Goal: Task Accomplishment & Management: Use online tool/utility

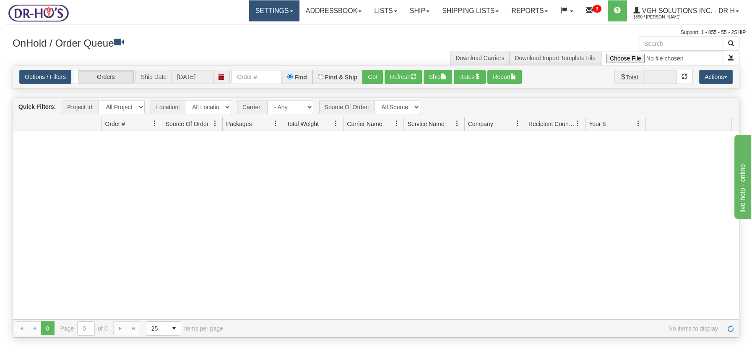
click at [287, 12] on link "Settings" at bounding box center [274, 10] width 50 height 21
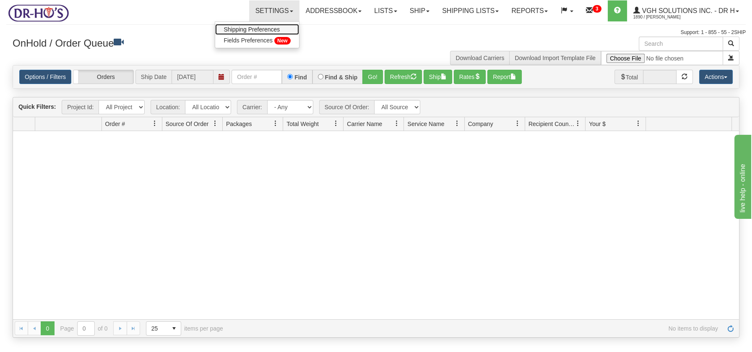
click at [264, 27] on span "Shipping Preferences" at bounding box center [252, 29] width 56 height 7
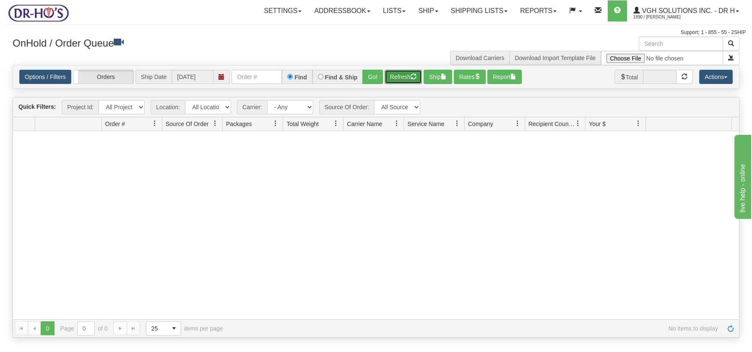
click at [395, 72] on button "Refresh" at bounding box center [403, 77] width 37 height 14
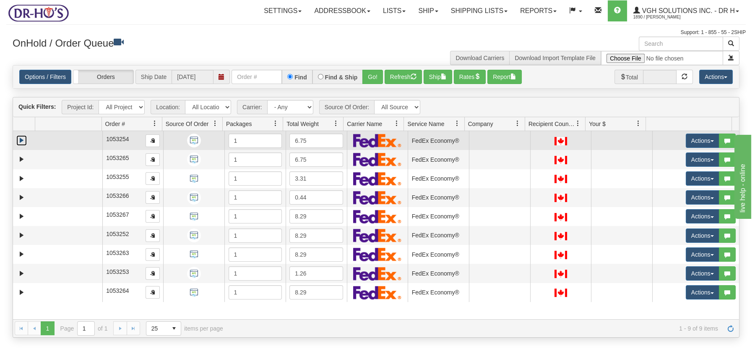
click at [23, 139] on link "Expand" at bounding box center [21, 140] width 10 height 10
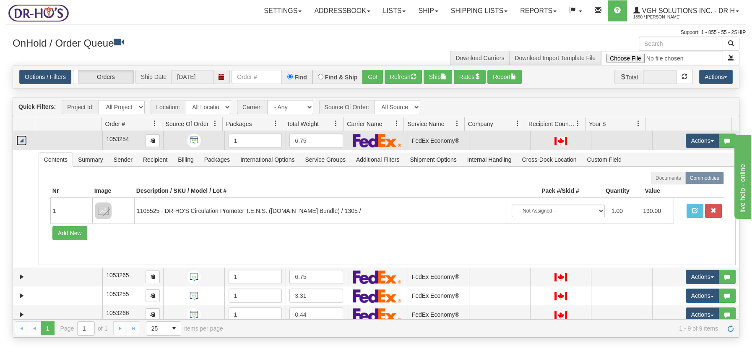
click at [26, 139] on link "Collapse" at bounding box center [21, 140] width 10 height 10
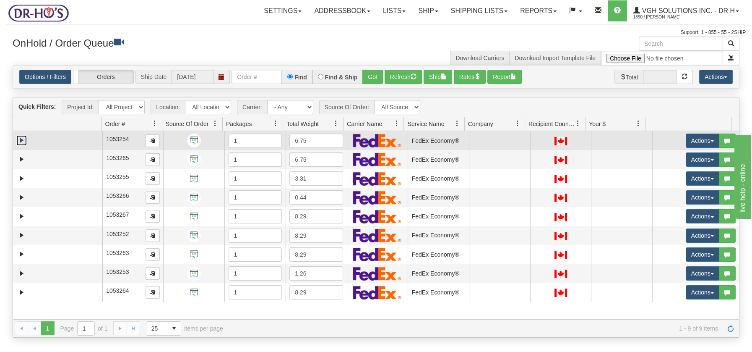
click at [44, 141] on td at bounding box center [68, 140] width 67 height 19
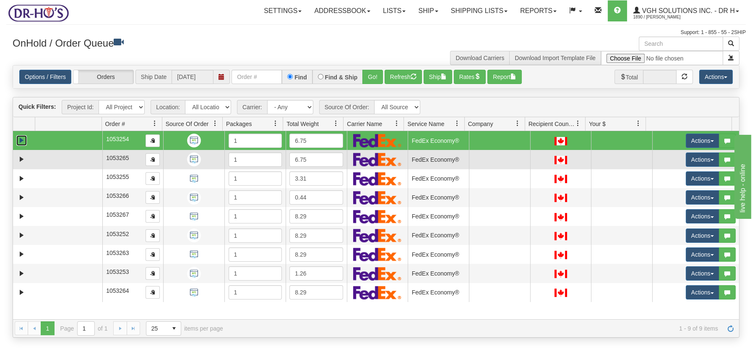
click at [38, 152] on td at bounding box center [68, 159] width 67 height 19
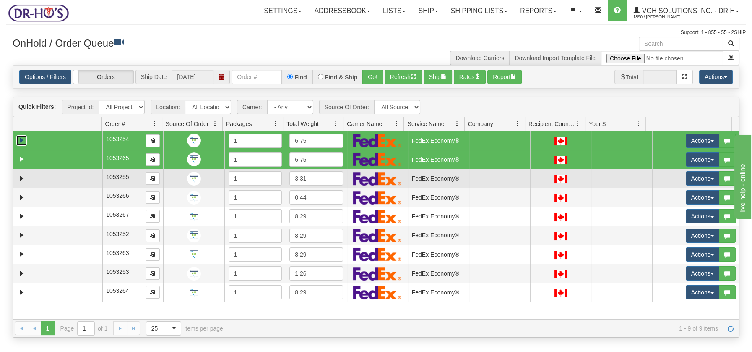
click at [35, 174] on td at bounding box center [68, 178] width 67 height 19
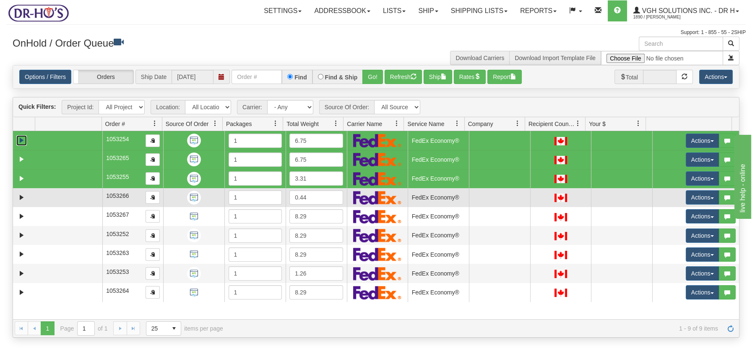
click at [33, 193] on td at bounding box center [24, 197] width 22 height 19
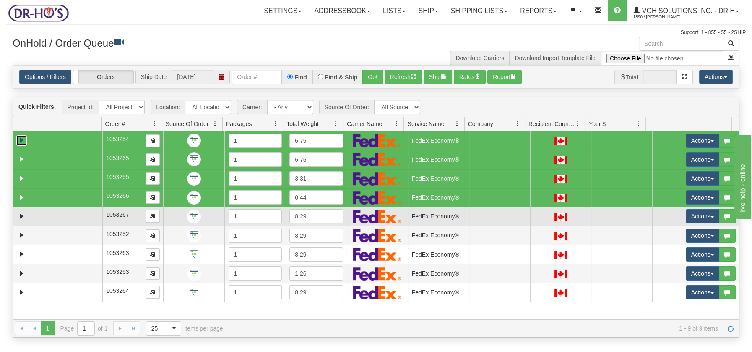
click at [36, 222] on td at bounding box center [68, 216] width 67 height 19
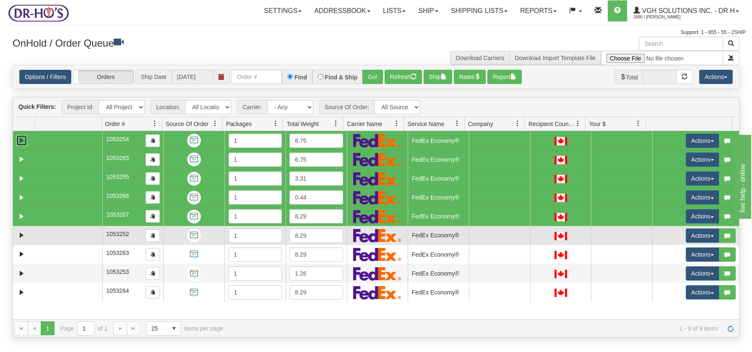
click at [37, 234] on td at bounding box center [68, 235] width 67 height 19
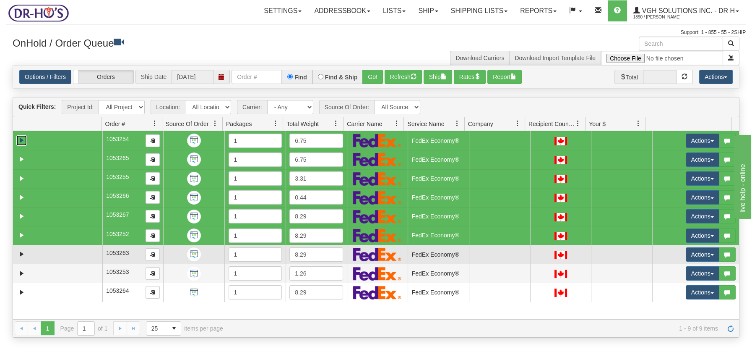
click at [38, 251] on td at bounding box center [68, 254] width 67 height 19
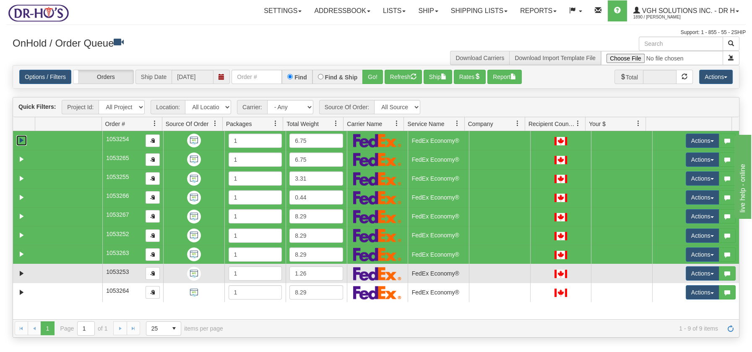
click at [40, 270] on td at bounding box center [68, 272] width 67 height 19
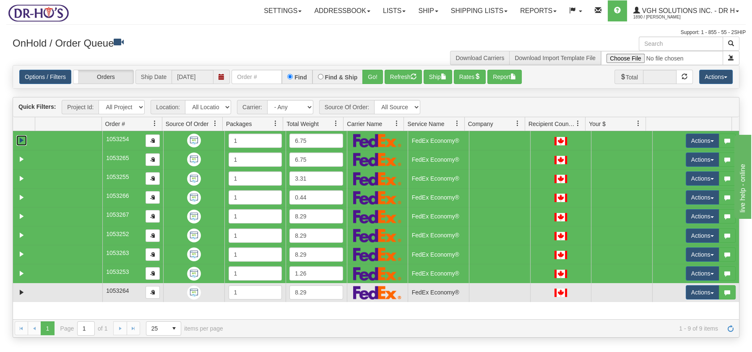
drag, startPoint x: 47, startPoint y: 292, endPoint x: 87, endPoint y: 292, distance: 40.7
click at [47, 292] on td at bounding box center [68, 292] width 67 height 19
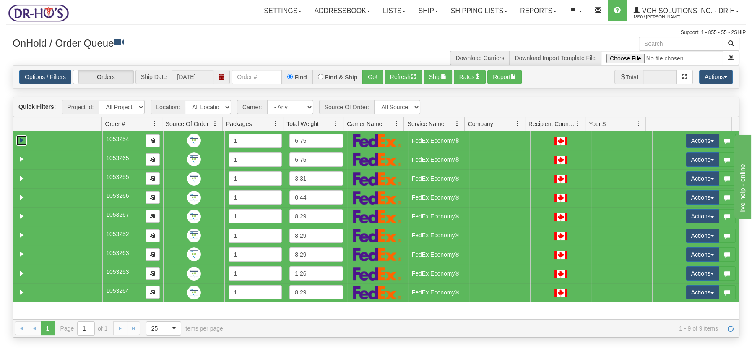
click at [336, 124] on span at bounding box center [336, 123] width 7 height 7
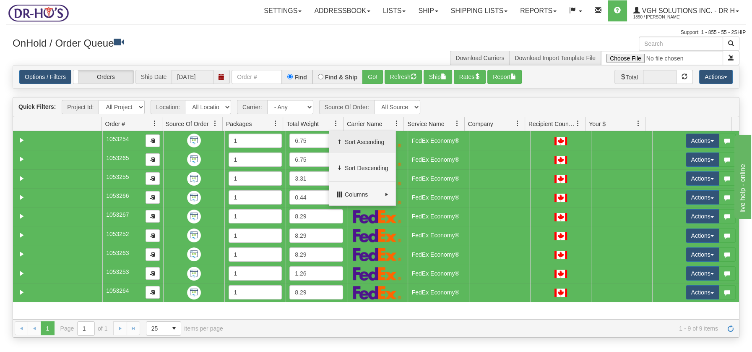
click at [350, 139] on span "Sort Ascending" at bounding box center [367, 142] width 44 height 8
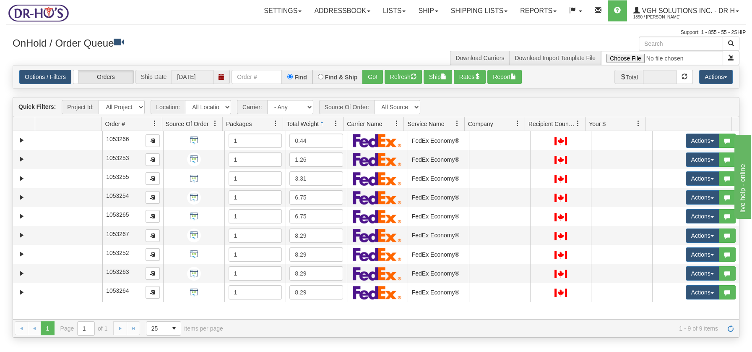
click at [336, 122] on span at bounding box center [336, 123] width 7 height 7
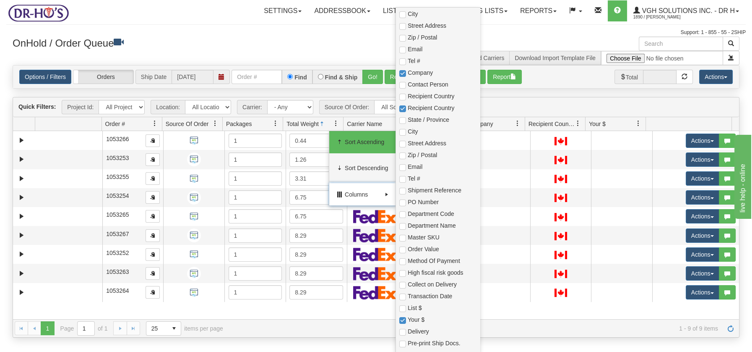
scroll to position [214, 0]
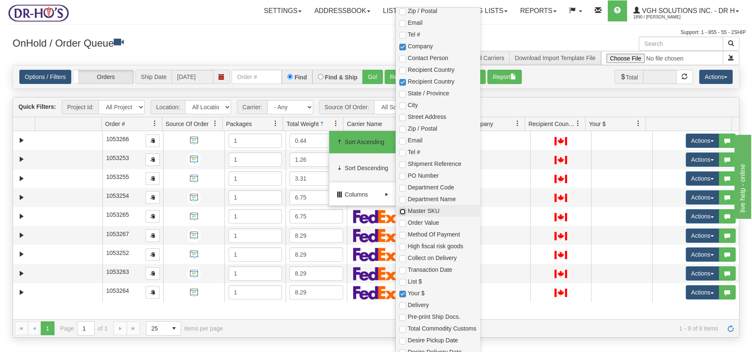
click at [404, 211] on input "checkbox" at bounding box center [402, 211] width 7 height 7
checkbox input "true"
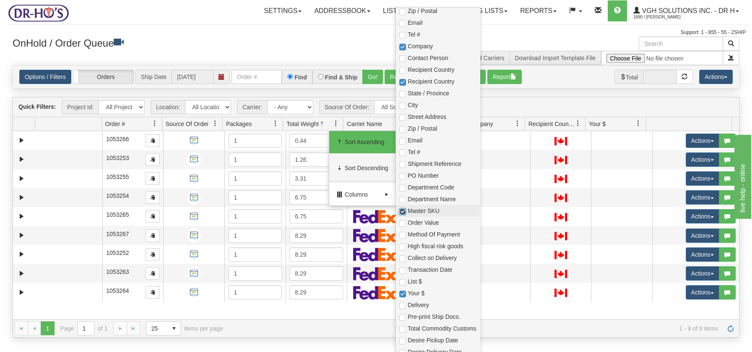
checkbox input "true"
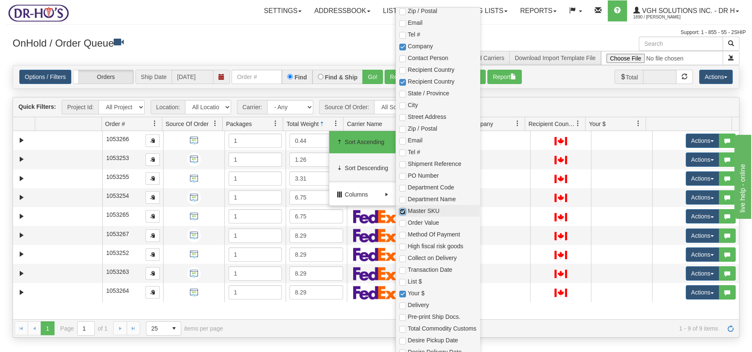
checkbox input "true"
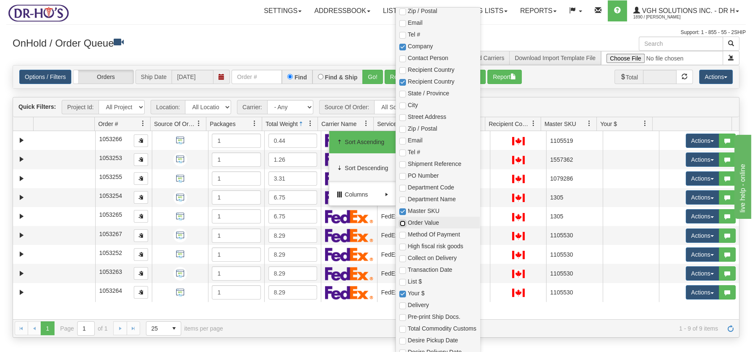
click at [401, 221] on input "checkbox" at bounding box center [402, 223] width 7 height 7
checkbox input "true"
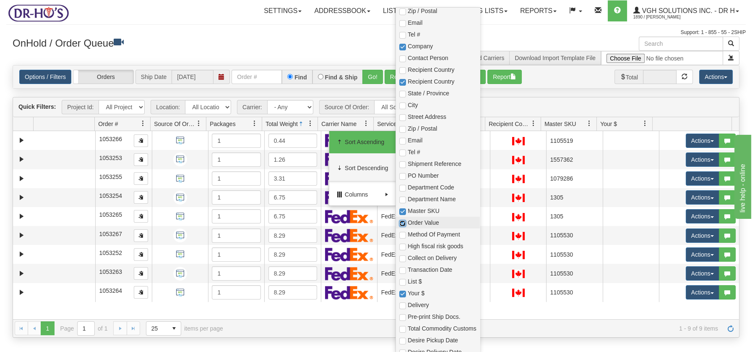
checkbox input "true"
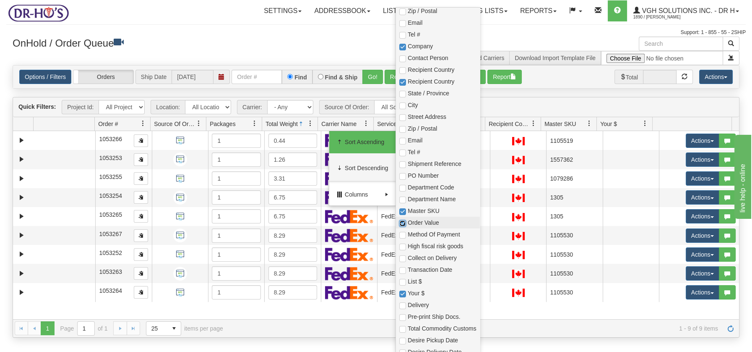
checkbox input "true"
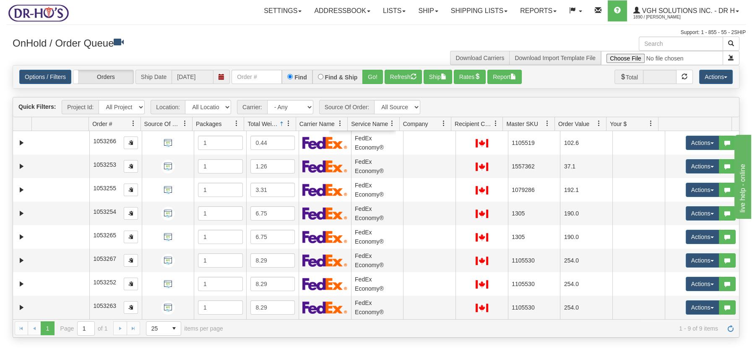
click at [302, 44] on h3 "OnHold / Order Queue" at bounding box center [191, 42] width 357 height 12
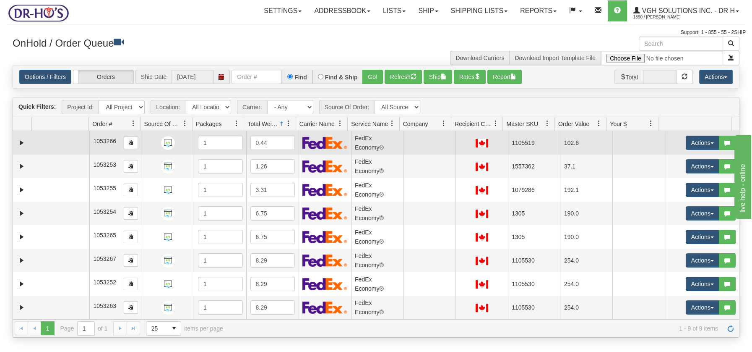
click at [70, 140] on td at bounding box center [60, 142] width 57 height 23
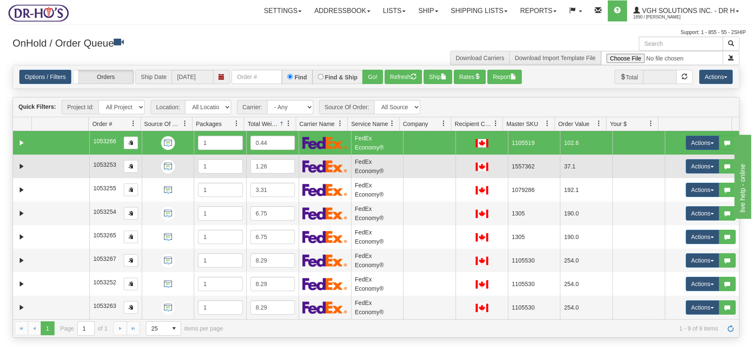
click at [61, 172] on td at bounding box center [60, 165] width 57 height 23
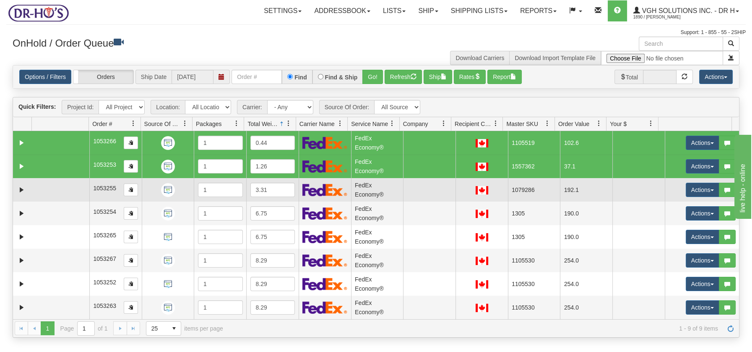
click at [58, 190] on td at bounding box center [60, 189] width 57 height 23
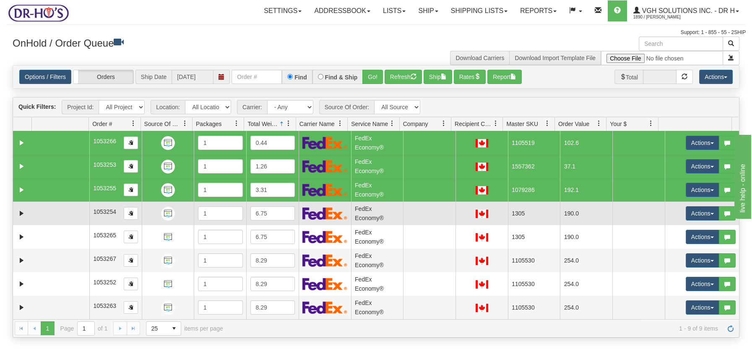
click at [55, 211] on td at bounding box center [60, 212] width 57 height 23
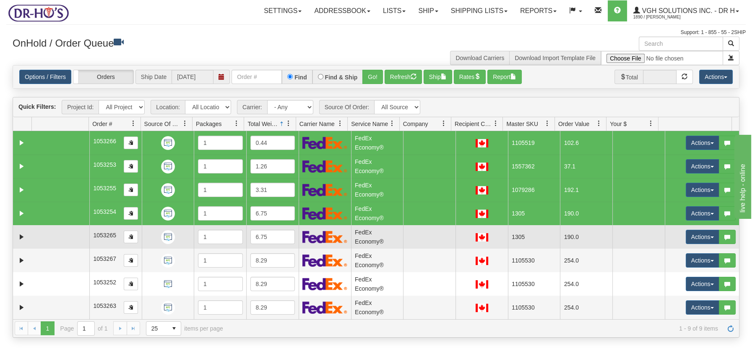
click at [57, 238] on td at bounding box center [60, 236] width 57 height 23
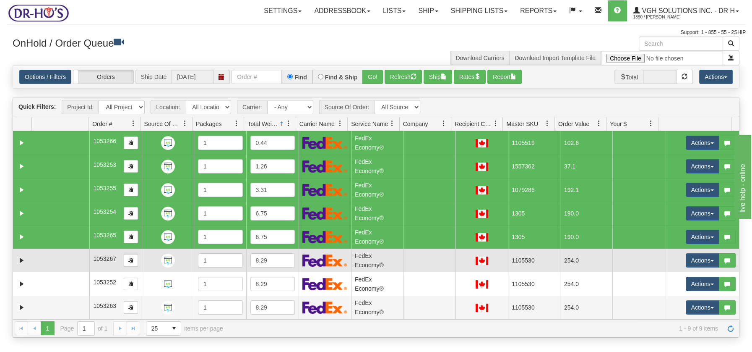
click at [62, 265] on td at bounding box center [60, 259] width 57 height 23
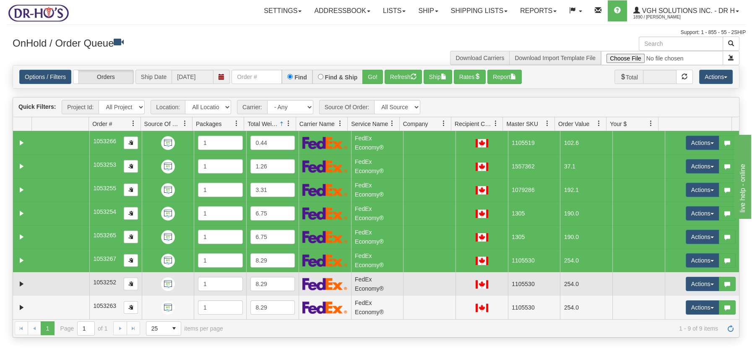
click at [68, 287] on td at bounding box center [60, 283] width 57 height 23
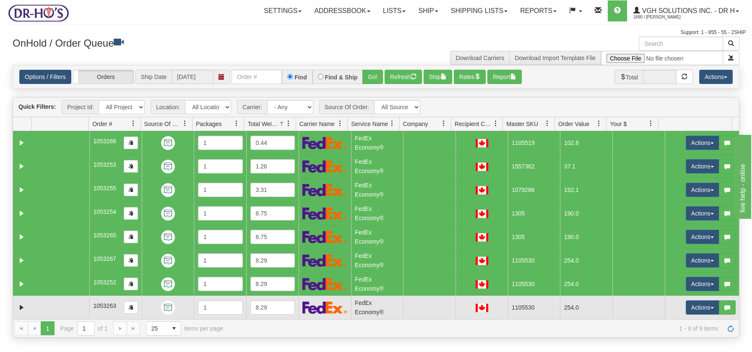
click at [70, 310] on td at bounding box center [60, 306] width 57 height 23
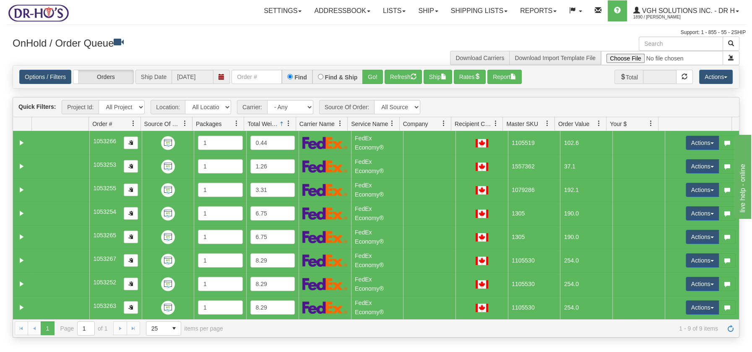
scroll to position [23, 0]
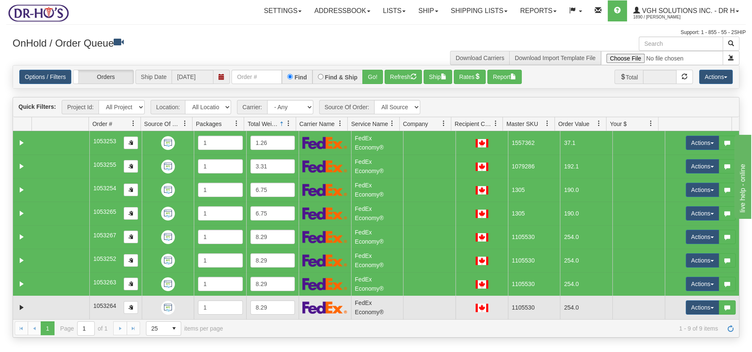
click at [54, 311] on td at bounding box center [60, 306] width 57 height 23
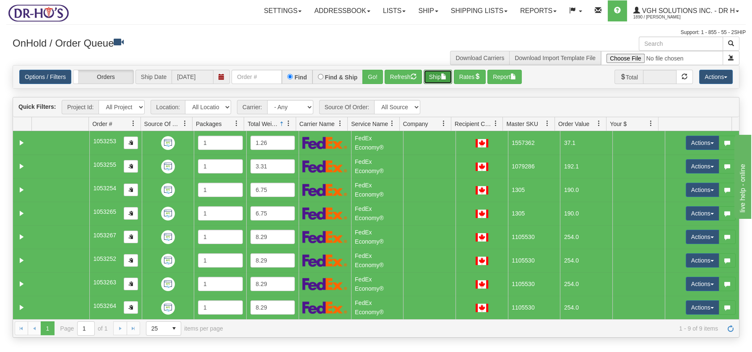
click at [442, 75] on button "Ship" at bounding box center [438, 77] width 29 height 14
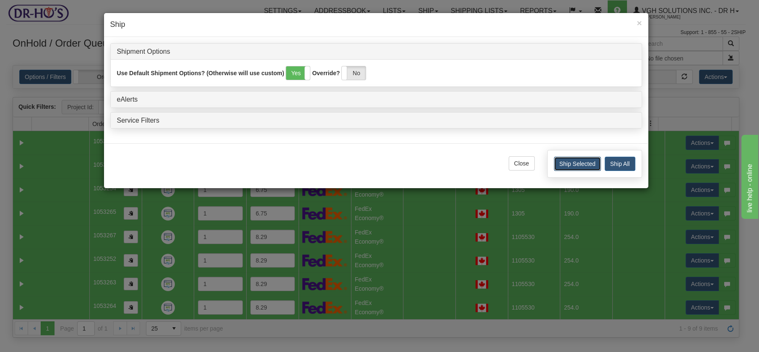
click at [586, 159] on button "Ship Selected" at bounding box center [577, 163] width 47 height 14
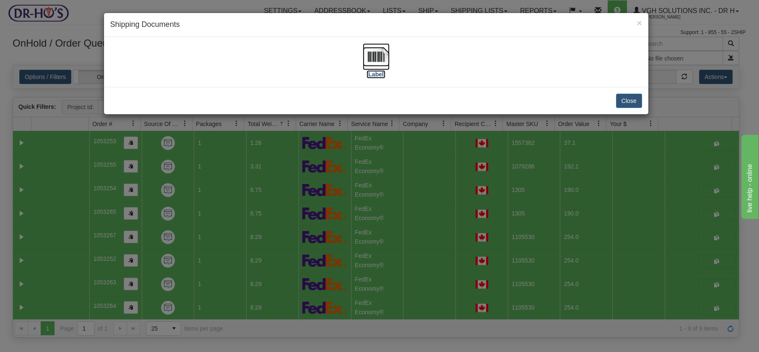
click at [373, 55] on img at bounding box center [376, 56] width 27 height 27
click at [629, 97] on button "Close" at bounding box center [629, 101] width 26 height 14
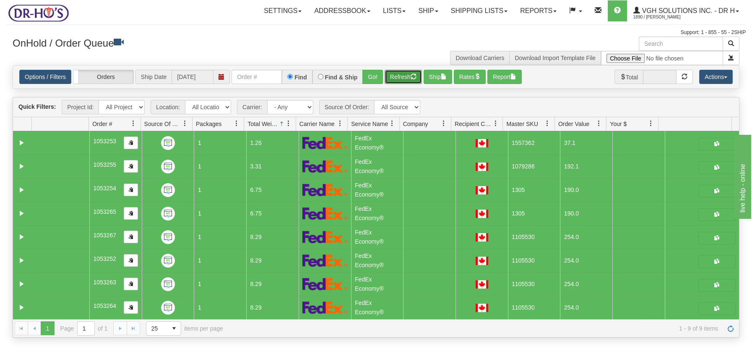
click at [395, 73] on button "Refresh" at bounding box center [403, 77] width 37 height 14
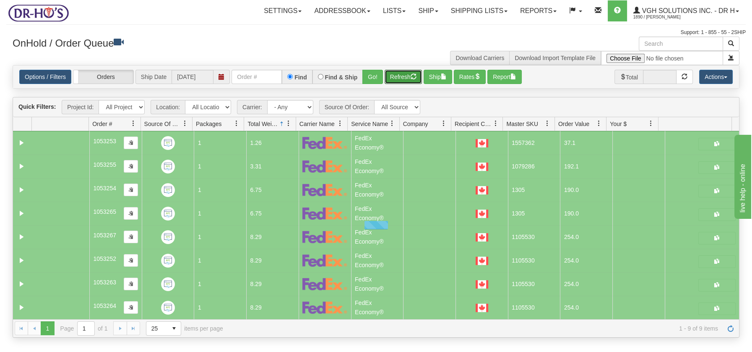
scroll to position [0, 0]
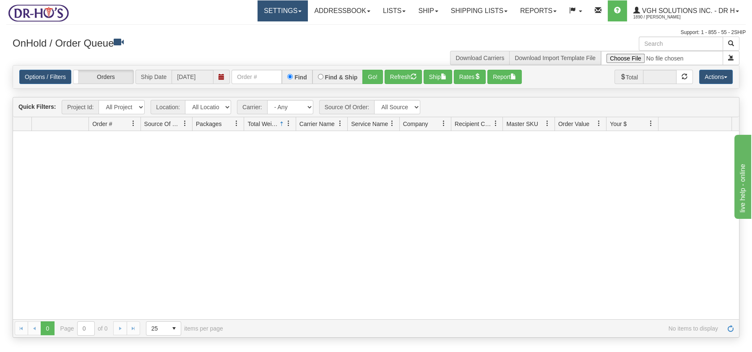
click at [292, 14] on link "Settings" at bounding box center [283, 10] width 50 height 21
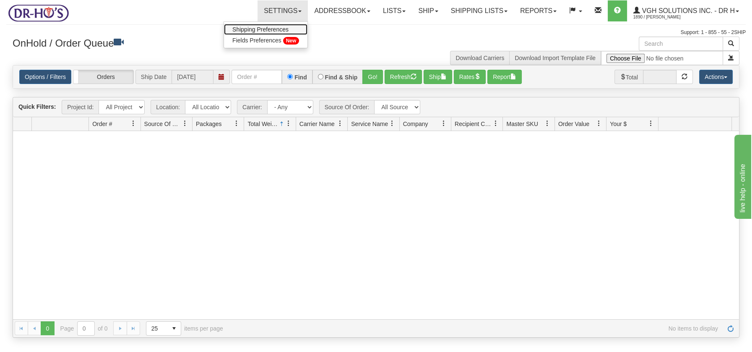
click at [270, 32] on link "Shipping Preferences" at bounding box center [265, 29] width 83 height 11
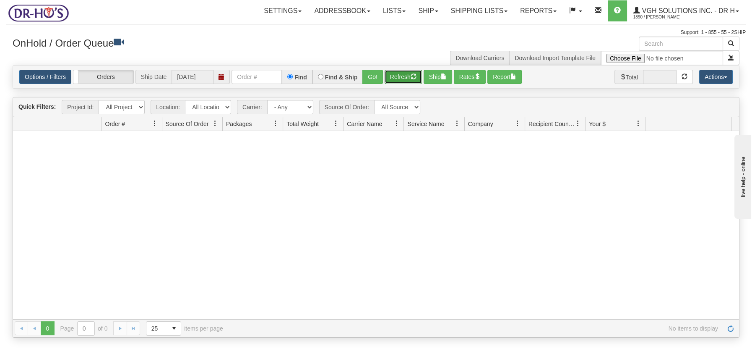
click at [403, 75] on button "Refresh" at bounding box center [403, 77] width 37 height 14
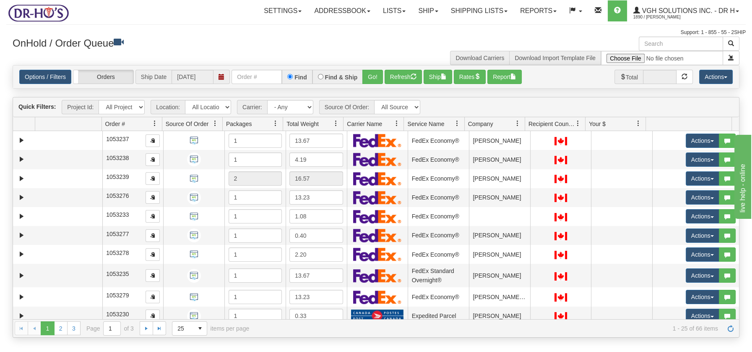
click at [336, 122] on span at bounding box center [336, 123] width 7 height 7
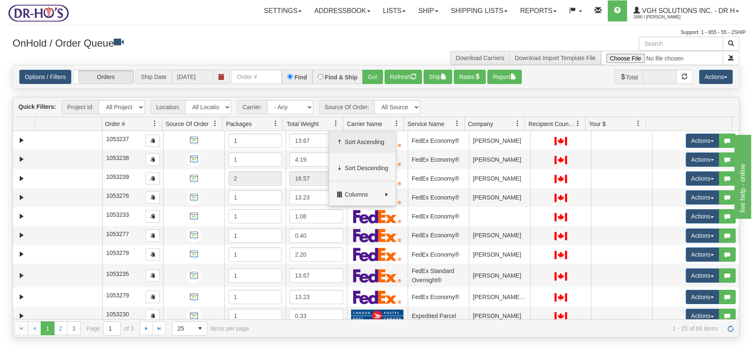
click at [349, 140] on span "Sort Ascending" at bounding box center [367, 142] width 44 height 8
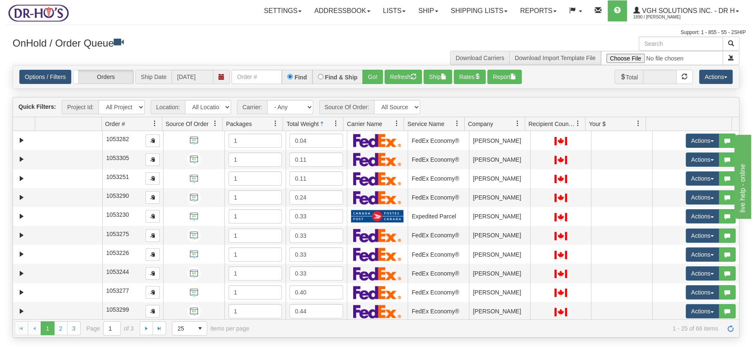
click at [334, 124] on span at bounding box center [336, 123] width 7 height 7
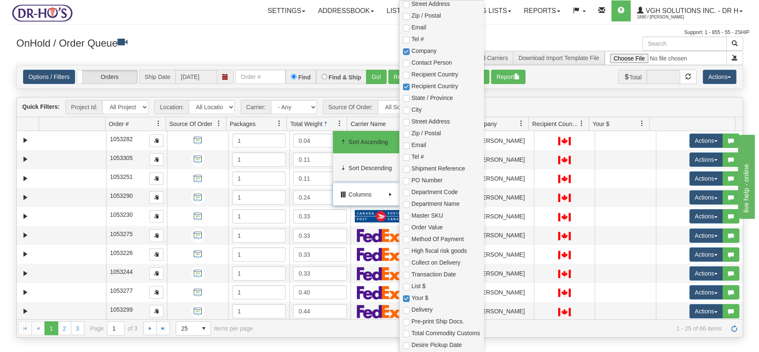
scroll to position [206, 0]
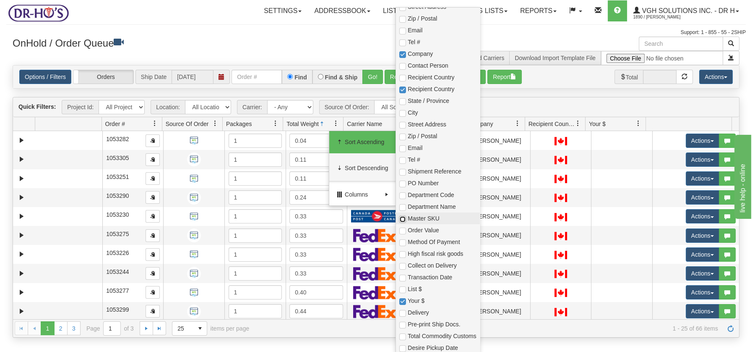
click at [402, 217] on input "checkbox" at bounding box center [402, 219] width 7 height 7
checkbox input "true"
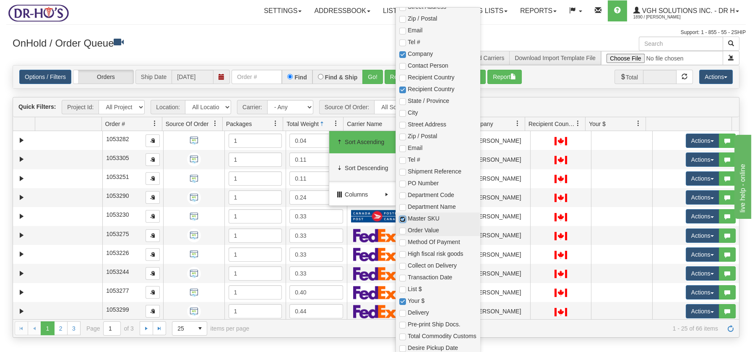
checkbox input "true"
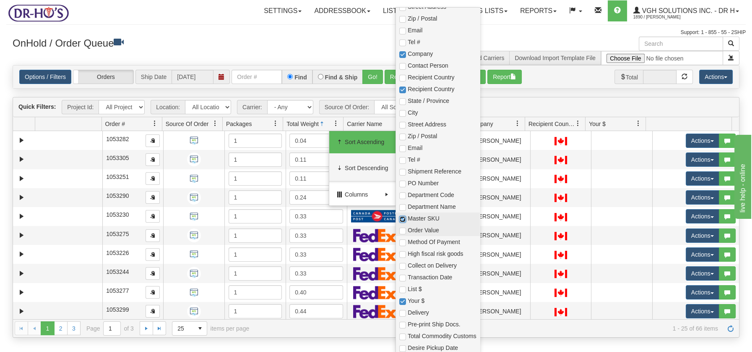
checkbox input "true"
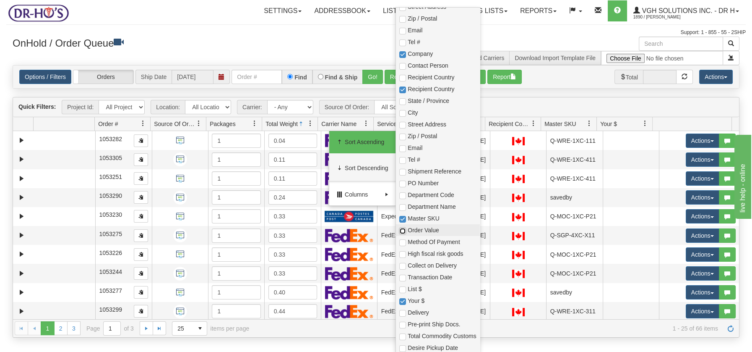
click at [401, 227] on input "checkbox" at bounding box center [402, 230] width 7 height 7
checkbox input "true"
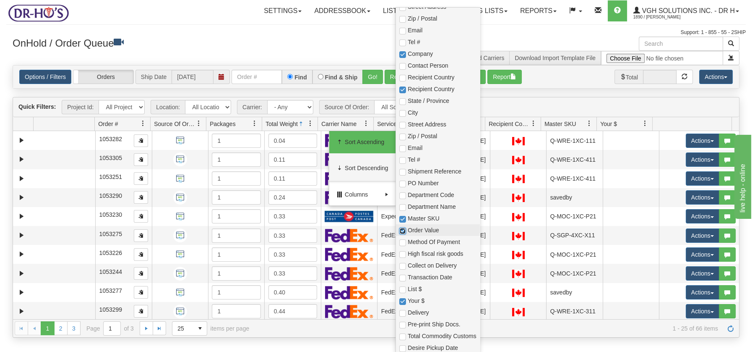
checkbox input "true"
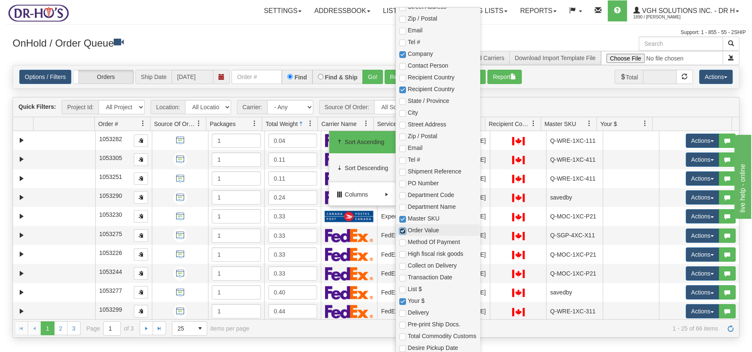
checkbox input "true"
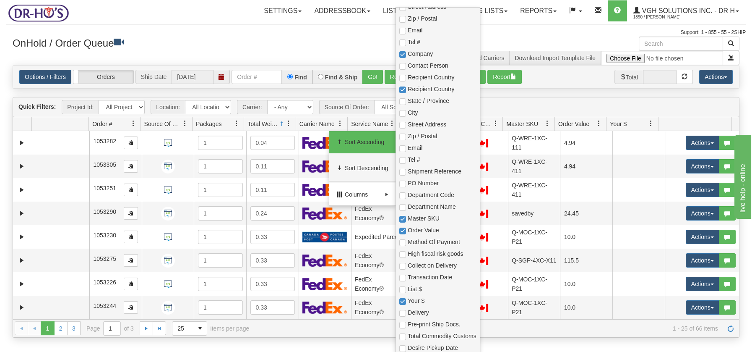
click at [296, 44] on h3 "OnHold / Order Queue" at bounding box center [191, 42] width 357 height 12
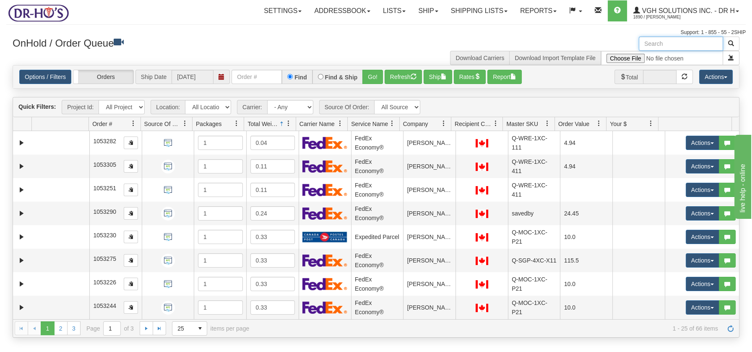
click at [655, 41] on input "text" at bounding box center [681, 43] width 84 height 14
paste input "1209518"
type input "1209518"
click at [729, 42] on span "button" at bounding box center [731, 43] width 6 height 6
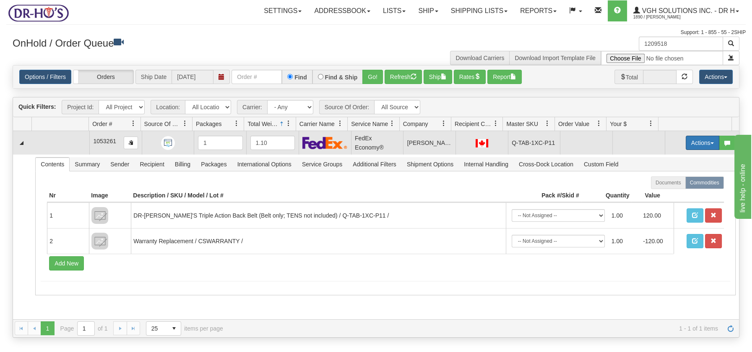
click at [703, 139] on button "Actions" at bounding box center [703, 142] width 34 height 14
click at [663, 158] on span "Open" at bounding box center [670, 158] width 20 height 7
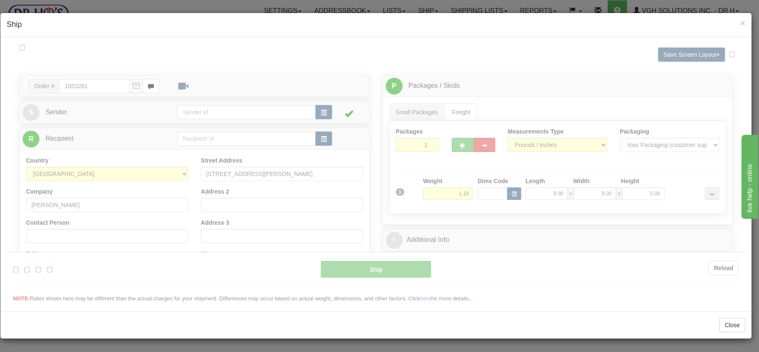
scroll to position [0, 0]
type input "20"
type input "09:00"
type input "16:00"
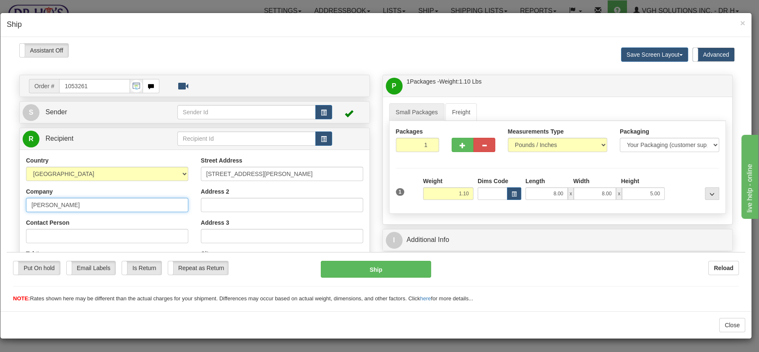
drag, startPoint x: 86, startPoint y: 203, endPoint x: 13, endPoint y: 200, distance: 72.7
click at [13, 200] on div "Order # 1053261 S" at bounding box center [194, 259] width 363 height 370
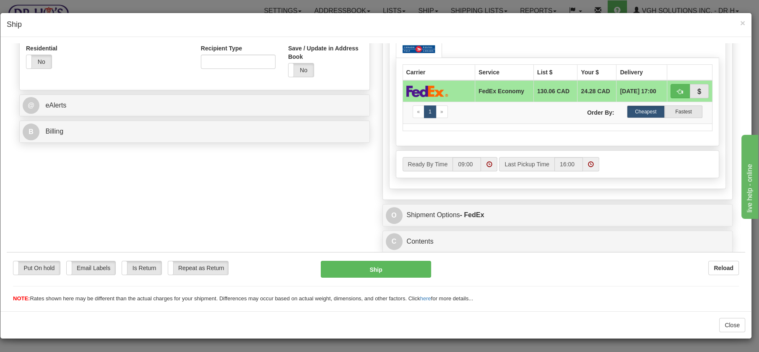
scroll to position [318, 0]
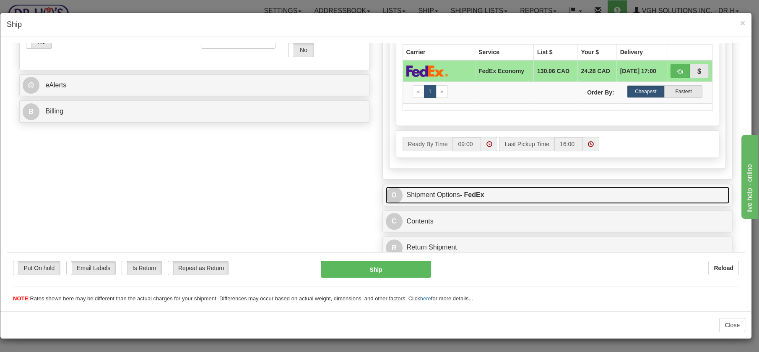
click at [415, 193] on link "O Shipment Options - FedEx" at bounding box center [558, 194] width 344 height 17
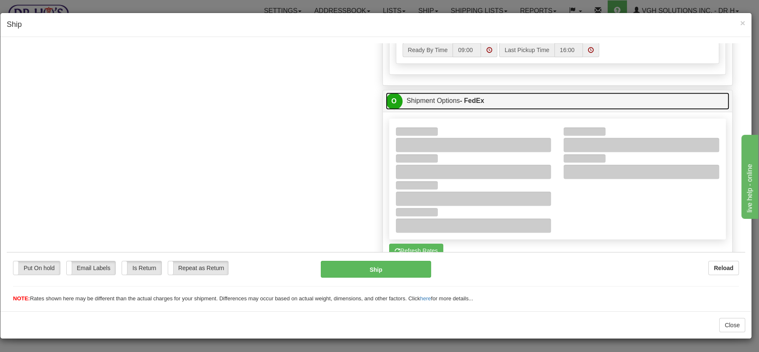
scroll to position [425, 0]
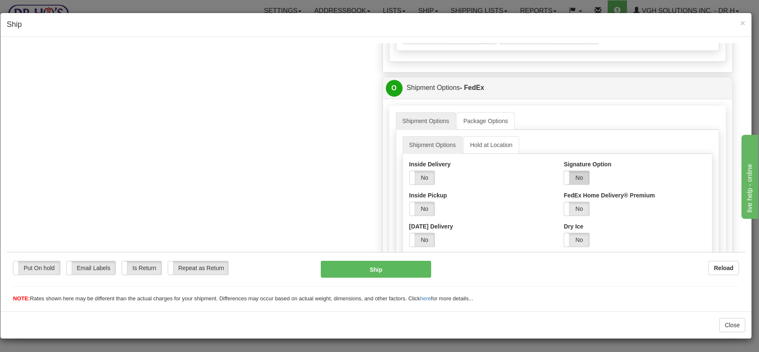
click at [572, 172] on label "No" at bounding box center [576, 176] width 25 height 13
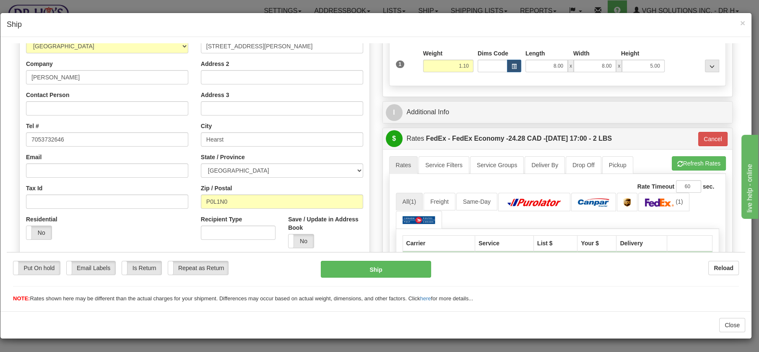
scroll to position [126, 0]
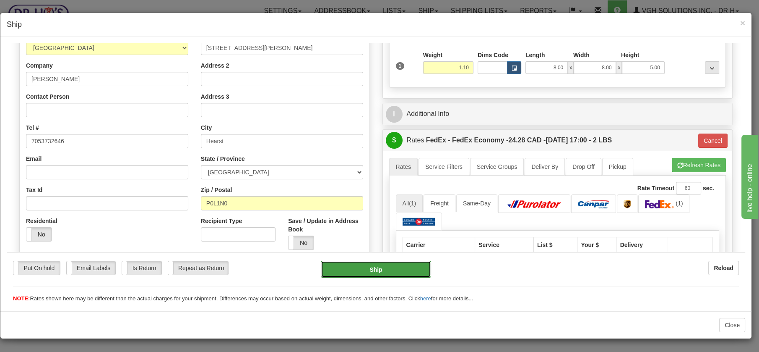
click at [383, 273] on button "Ship" at bounding box center [376, 268] width 110 height 17
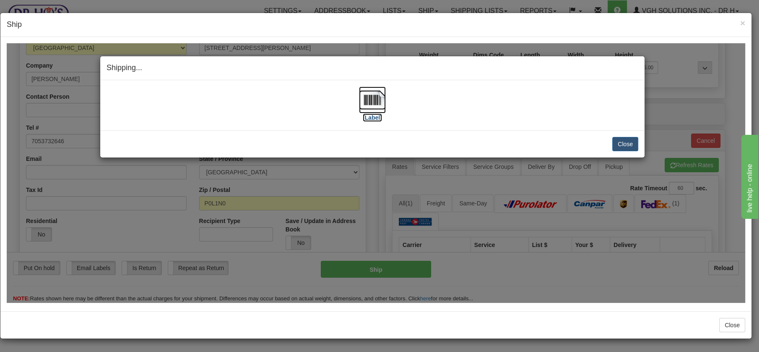
click at [375, 96] on img at bounding box center [372, 99] width 27 height 27
click at [630, 141] on button "Close" at bounding box center [625, 143] width 26 height 14
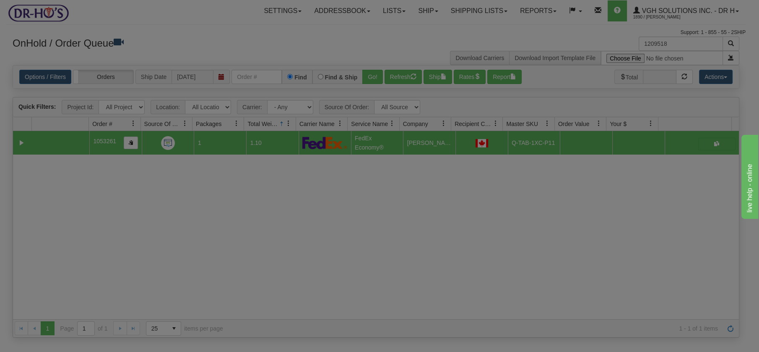
scroll to position [0, 0]
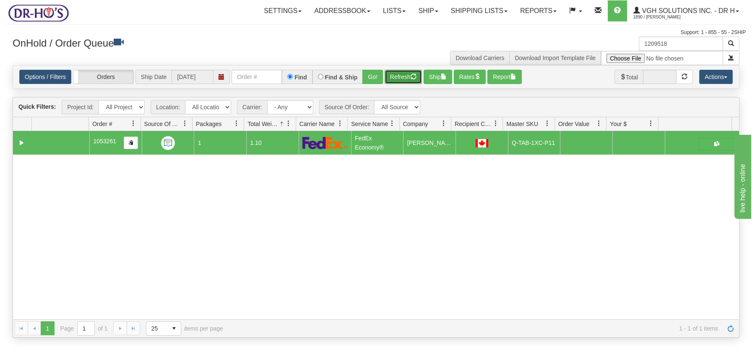
click at [401, 77] on button "Refresh" at bounding box center [403, 77] width 37 height 14
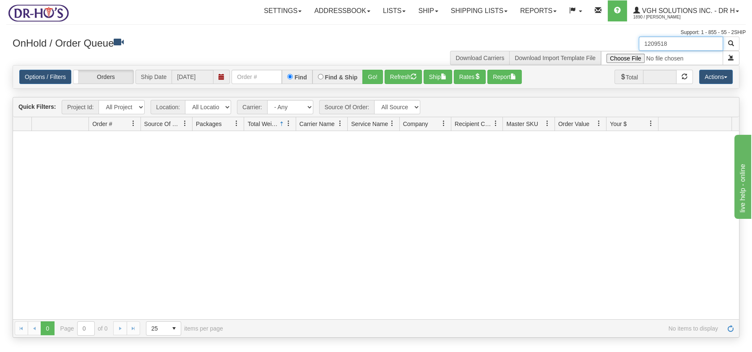
drag, startPoint x: 673, startPoint y: 43, endPoint x: 622, endPoint y: 48, distance: 51.0
click at [622, 48] on div "1209518 Download Carriers Download Import Template File" at bounding box center [561, 50] width 370 height 29
click at [394, 70] on button "Refresh" at bounding box center [403, 77] width 37 height 14
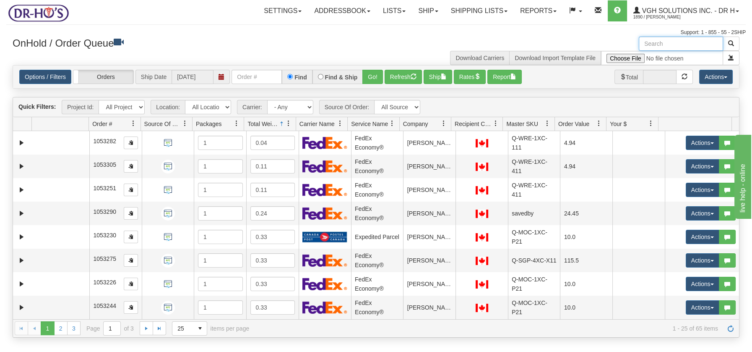
click at [667, 45] on input "text" at bounding box center [681, 43] width 84 height 14
paste input "1209498"
type input "1209498"
click at [731, 44] on span "button" at bounding box center [731, 43] width 6 height 6
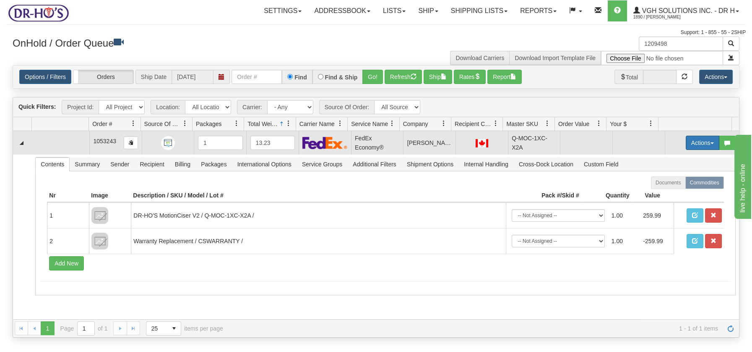
click at [704, 140] on button "Actions" at bounding box center [703, 142] width 34 height 14
click at [667, 158] on span "Open" at bounding box center [670, 158] width 20 height 7
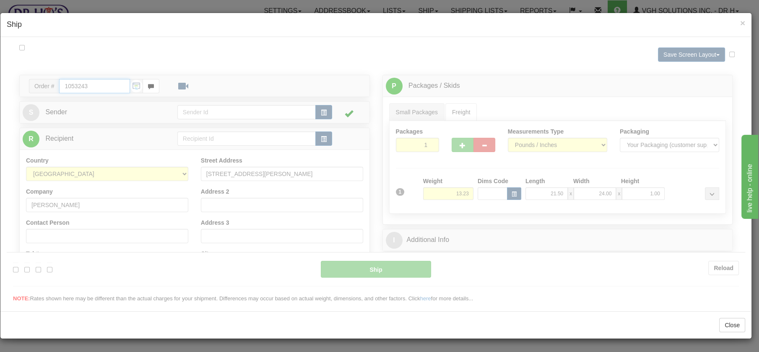
type input "20"
type input "09:00"
type input "16:00"
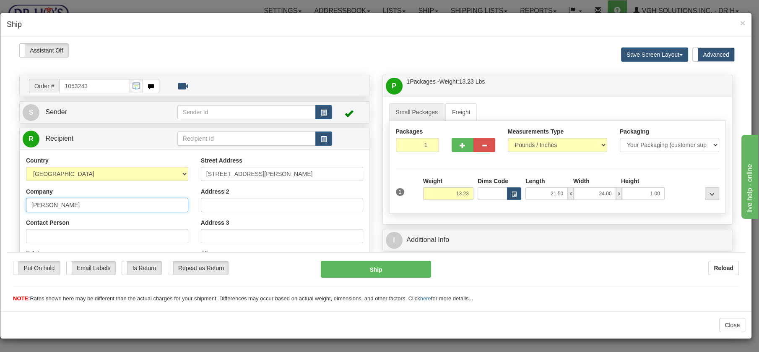
drag, startPoint x: 94, startPoint y: 204, endPoint x: -21, endPoint y: 200, distance: 114.6
click at [7, 200] on html "Please wait... Attention! Ok Add to Bidding... Preview Custom Documents Preview…" at bounding box center [376, 172] width 739 height 259
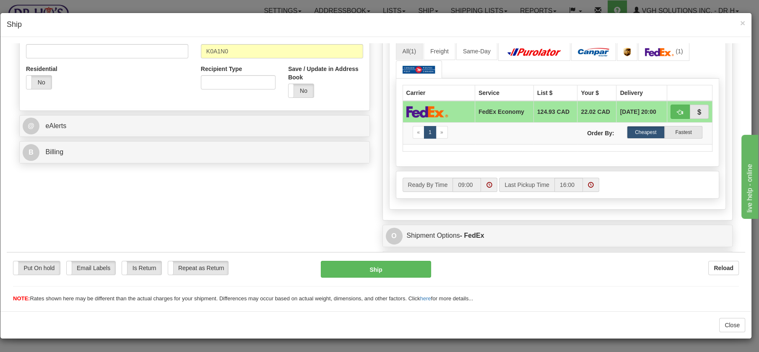
scroll to position [282, 0]
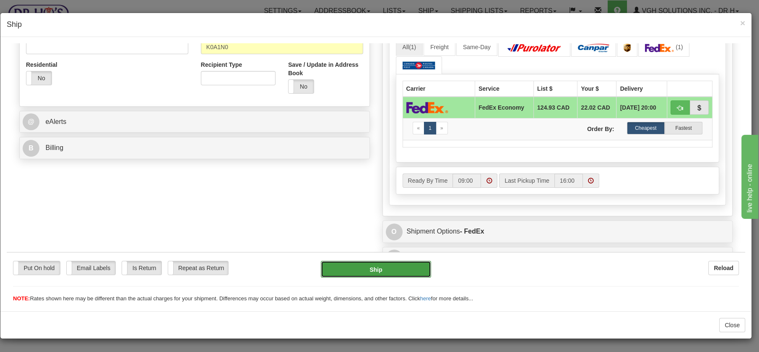
click at [372, 268] on button "Ship" at bounding box center [376, 268] width 110 height 17
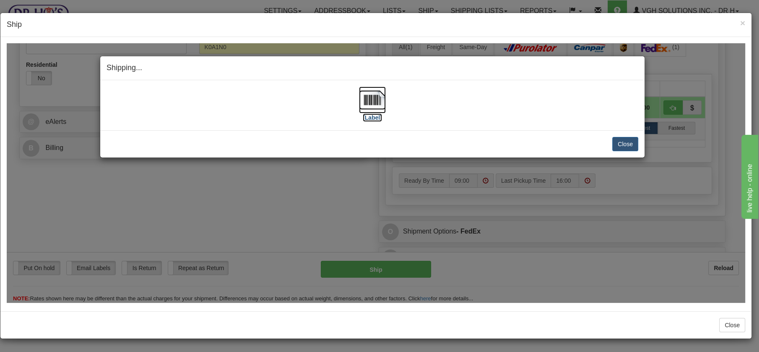
click at [367, 94] on img at bounding box center [372, 99] width 27 height 27
click at [633, 140] on button "Close" at bounding box center [625, 143] width 26 height 14
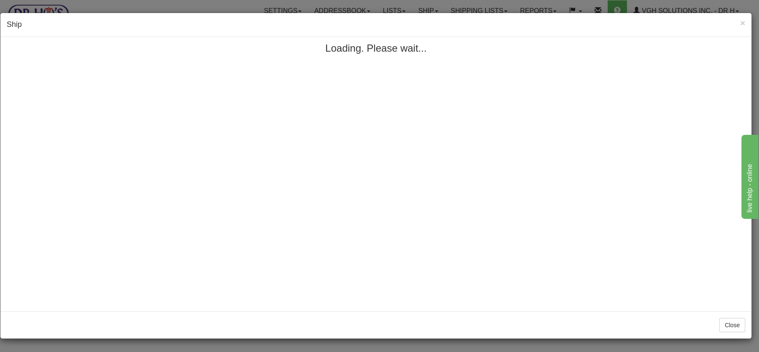
scroll to position [0, 0]
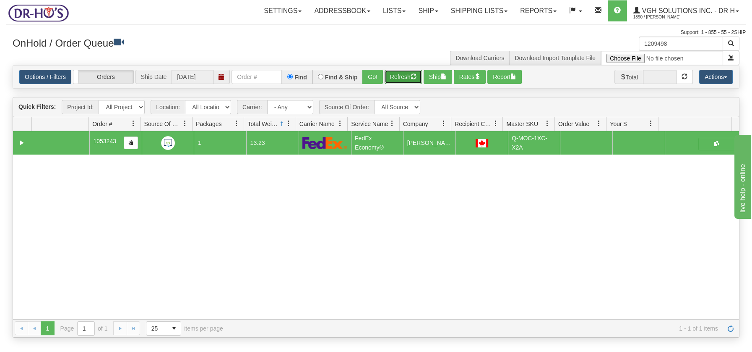
click at [400, 77] on button "Refresh" at bounding box center [403, 77] width 37 height 14
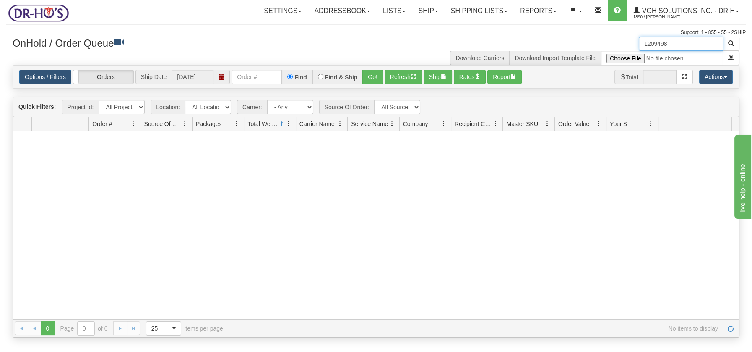
drag, startPoint x: 678, startPoint y: 42, endPoint x: 612, endPoint y: 47, distance: 66.0
click at [612, 47] on div "1209498 Download Carriers Download Import Template File" at bounding box center [561, 50] width 370 height 29
click at [398, 76] on button "Refresh" at bounding box center [403, 77] width 37 height 14
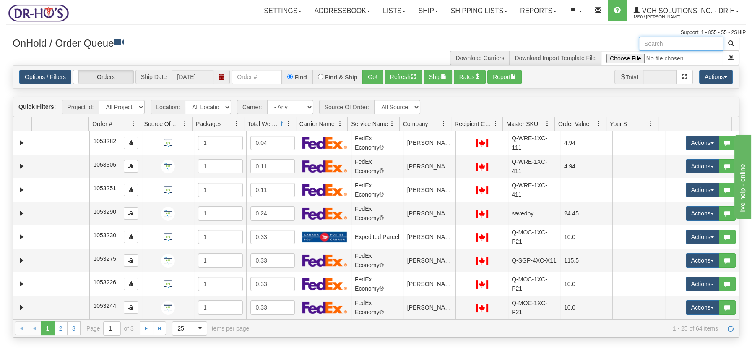
click at [654, 42] on input "text" at bounding box center [681, 43] width 84 height 14
paste input "1209492"
type input "1209492"
click at [730, 44] on span "button" at bounding box center [731, 43] width 6 height 6
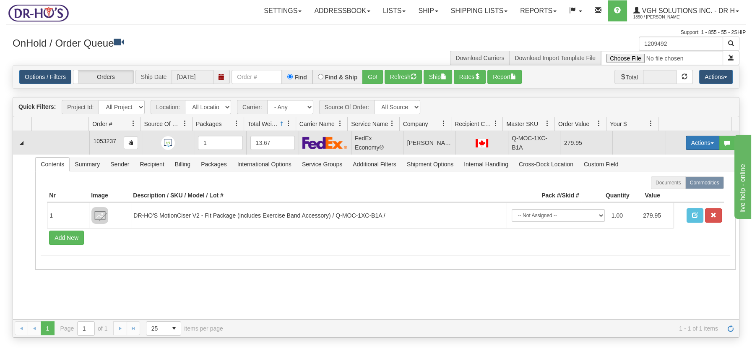
click at [708, 140] on button "Actions" at bounding box center [703, 142] width 34 height 14
click at [667, 159] on span "Open" at bounding box center [670, 158] width 20 height 7
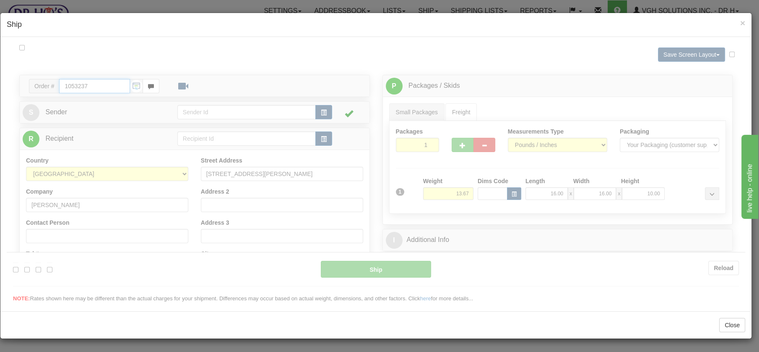
type input "20"
type input "09:00"
type input "16:00"
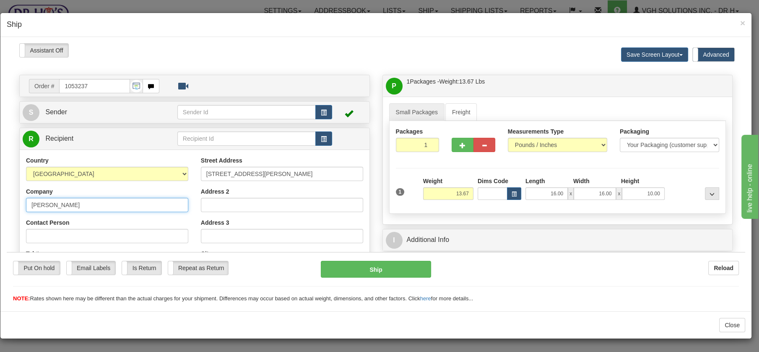
drag, startPoint x: 89, startPoint y: 199, endPoint x: -3, endPoint y: 202, distance: 91.9
click at [7, 202] on html "Please wait... Attention! Ok Add to Bidding... Preview Custom Documents Preview…" at bounding box center [376, 172] width 739 height 259
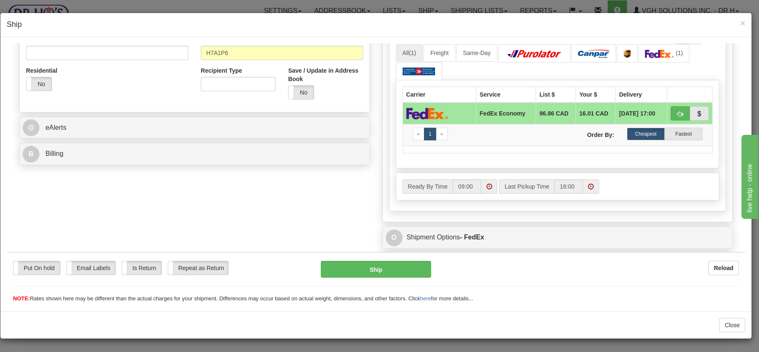
scroll to position [318, 0]
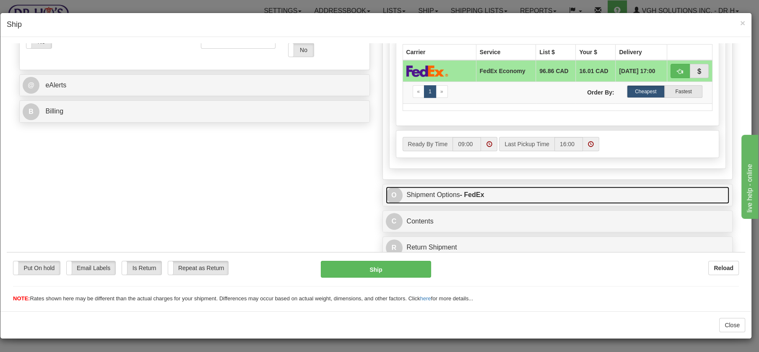
click at [423, 191] on link "O Shipment Options - FedEx" at bounding box center [558, 194] width 344 height 17
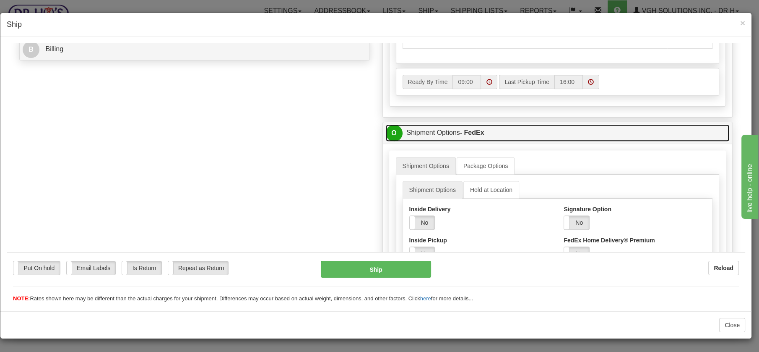
scroll to position [412, 0]
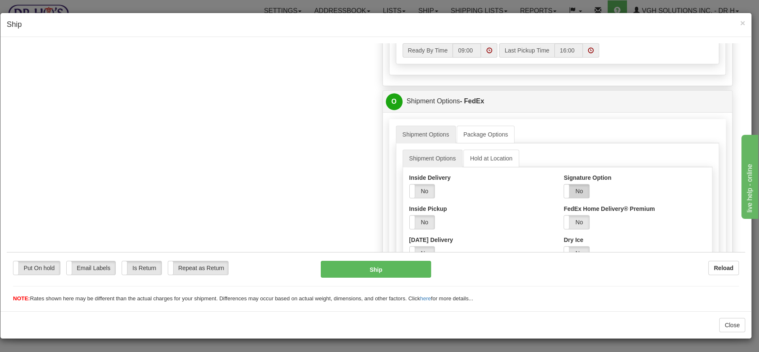
click at [576, 188] on label "No" at bounding box center [576, 190] width 25 height 13
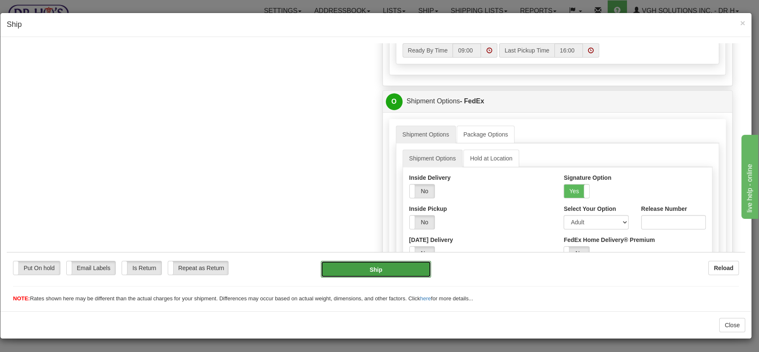
click at [357, 268] on button "Ship" at bounding box center [376, 268] width 110 height 17
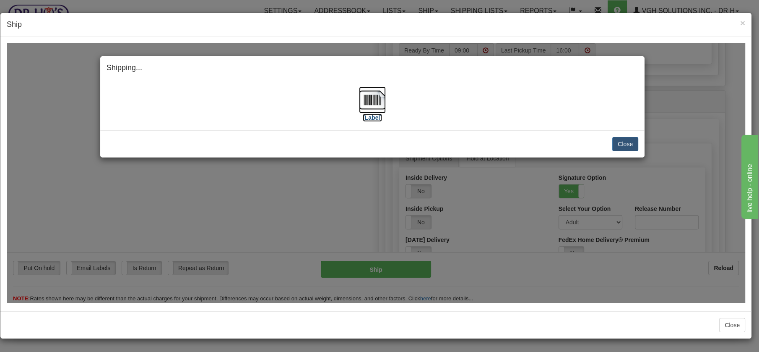
click at [371, 99] on img at bounding box center [372, 99] width 27 height 27
click at [629, 145] on button "Close" at bounding box center [625, 143] width 26 height 14
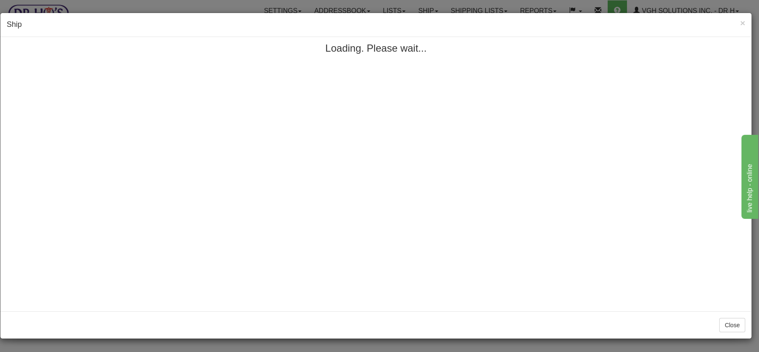
scroll to position [0, 0]
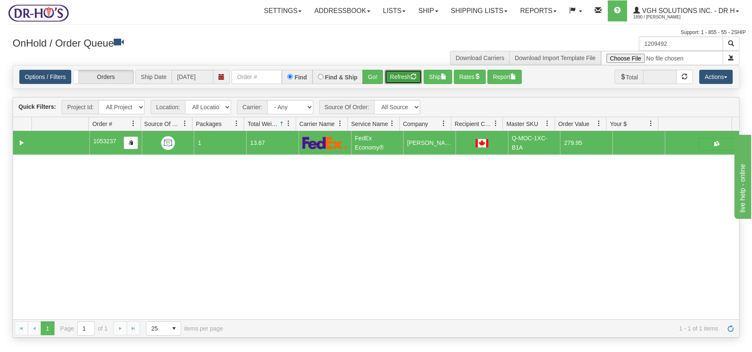
click at [392, 74] on button "Refresh" at bounding box center [403, 77] width 37 height 14
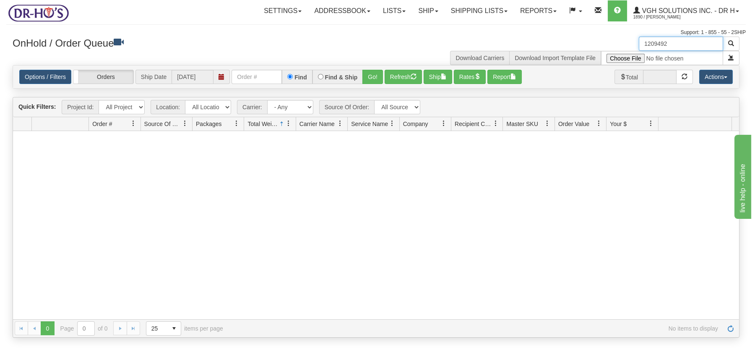
drag, startPoint x: 673, startPoint y: 45, endPoint x: 589, endPoint y: 41, distance: 84.0
click at [591, 42] on div "1209492 Download Carriers Download Import Template File" at bounding box center [561, 50] width 370 height 29
click at [388, 73] on button "Refresh" at bounding box center [403, 77] width 37 height 14
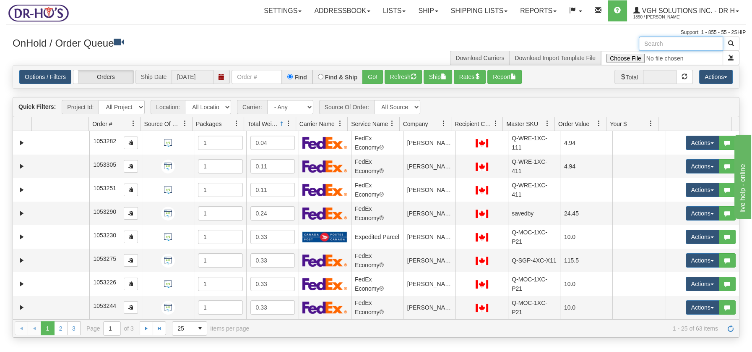
click at [656, 45] on input "text" at bounding box center [681, 43] width 84 height 14
type input "BOX"
click at [732, 41] on span "button" at bounding box center [731, 43] width 6 height 6
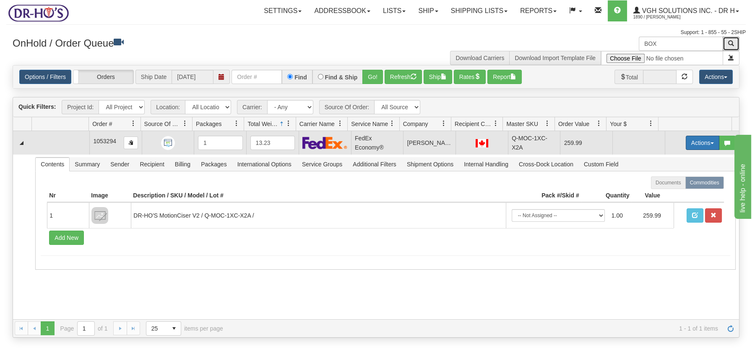
click at [711, 142] on span "button" at bounding box center [712, 143] width 3 height 2
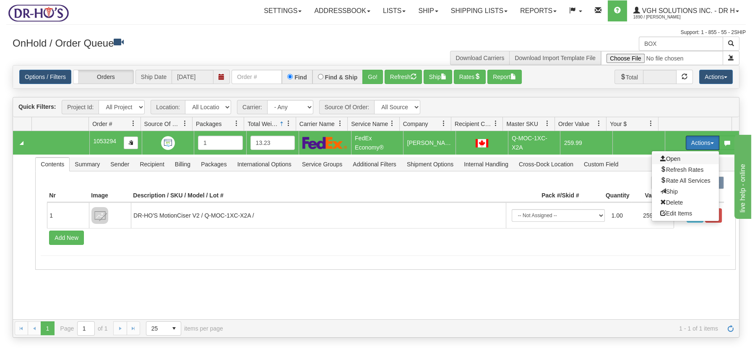
click at [666, 157] on span "Open" at bounding box center [670, 158] width 20 height 7
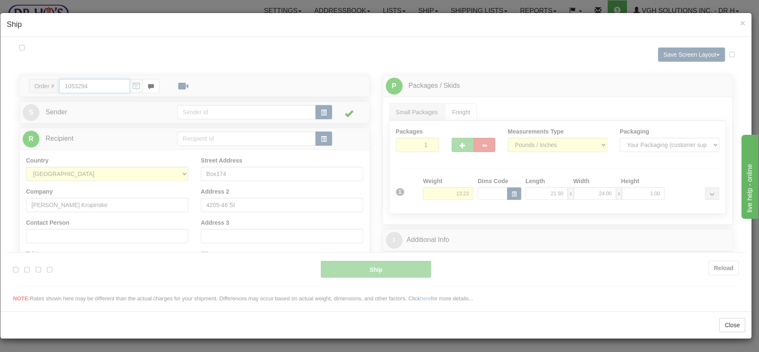
type input "20"
type input "09:00"
type input "16:00"
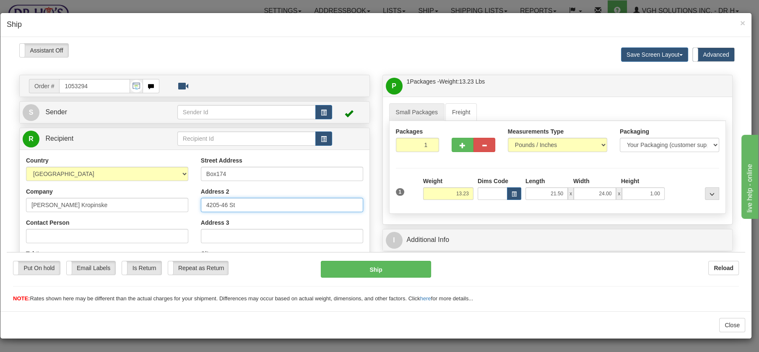
drag, startPoint x: 244, startPoint y: 205, endPoint x: 188, endPoint y: 200, distance: 56.5
click at [188, 200] on div "Country [GEOGRAPHIC_DATA] [GEOGRAPHIC_DATA] [GEOGRAPHIC_DATA] [GEOGRAPHIC_DATA]…" at bounding box center [195, 269] width 350 height 226
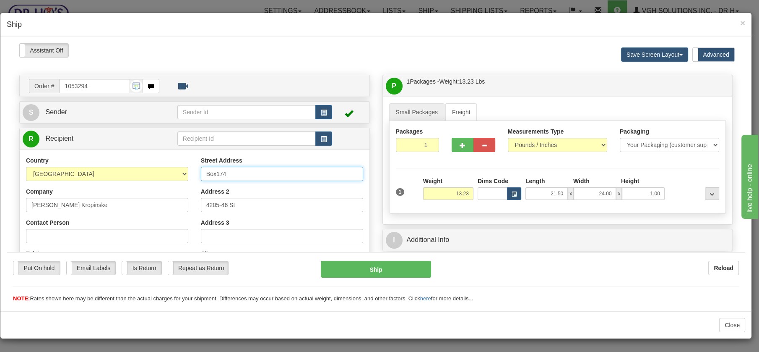
click at [232, 172] on input "Box174" at bounding box center [282, 173] width 162 height 14
click at [215, 173] on input "Box174," at bounding box center [282, 173] width 162 height 14
click at [233, 173] on input "Box 174," at bounding box center [282, 173] width 162 height 14
paste input "4205-46 St"
type input "[STREET_ADDRESS]"
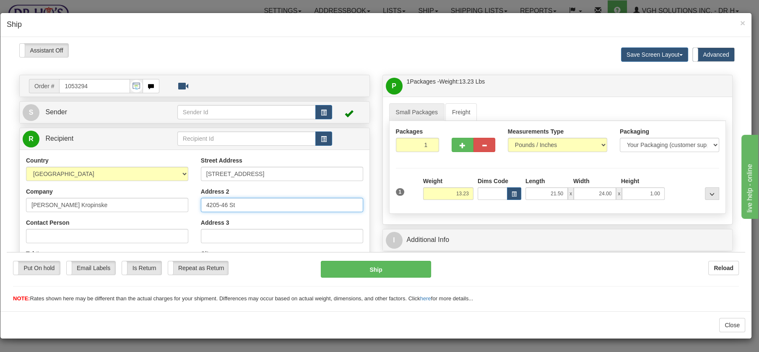
drag, startPoint x: 241, startPoint y: 203, endPoint x: 198, endPoint y: 203, distance: 42.8
click at [198, 203] on div "Street Address [STREET_ADDRESS] Address 2 [STREET_ADDRESS] Address 3 City [PERS…" at bounding box center [282, 269] width 175 height 226
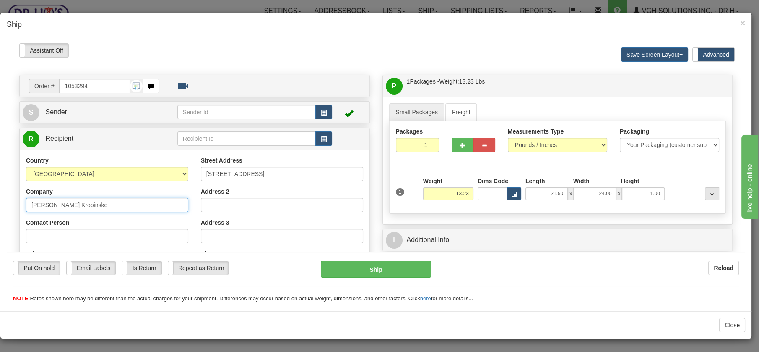
drag, startPoint x: 83, startPoint y: 206, endPoint x: 3, endPoint y: 200, distance: 79.9
click at [7, 200] on html "Please wait... Attention! Ok Add to Bidding... Preview Custom Documents Preview…" at bounding box center [376, 172] width 739 height 259
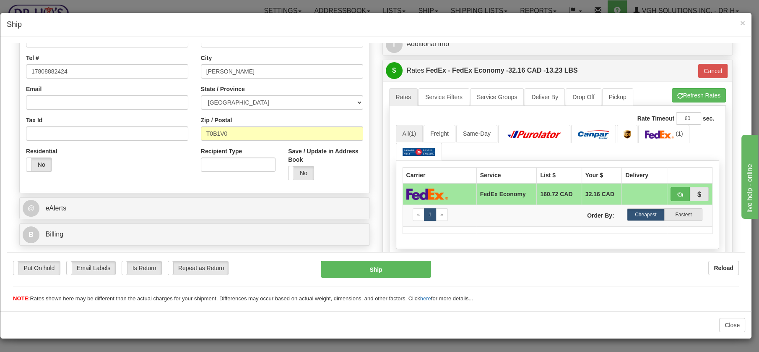
scroll to position [190, 0]
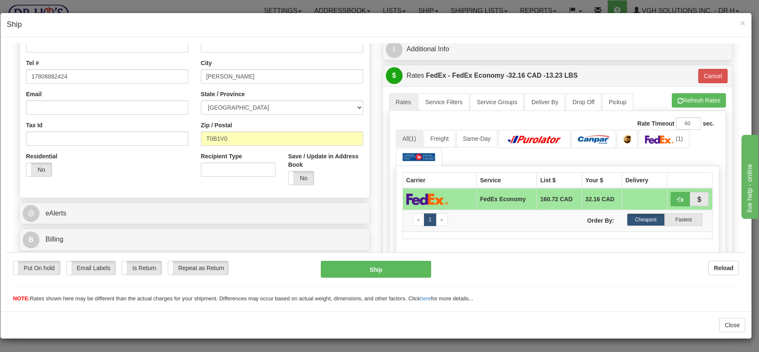
drag, startPoint x: 741, startPoint y: 72, endPoint x: 76, endPoint y: 51, distance: 664.8
click at [364, 266] on button "Ship" at bounding box center [376, 268] width 110 height 17
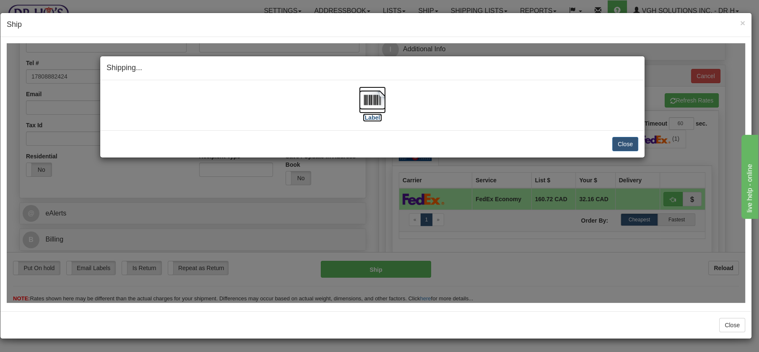
click at [380, 102] on img at bounding box center [372, 99] width 27 height 27
click at [625, 140] on button "Close" at bounding box center [625, 143] width 26 height 14
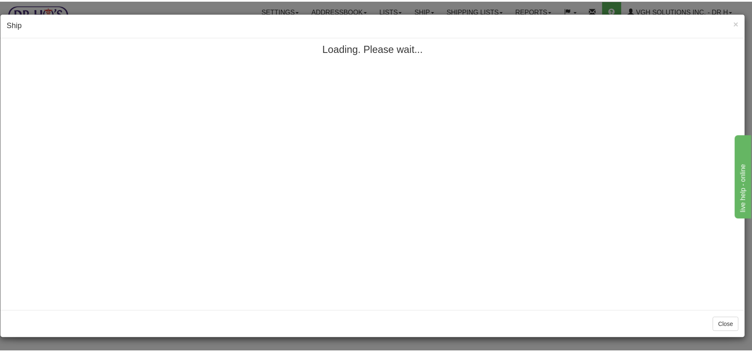
scroll to position [0, 0]
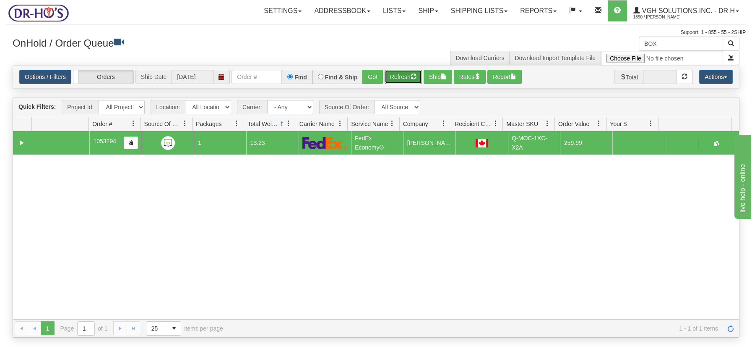
click at [400, 71] on button "Refresh" at bounding box center [403, 77] width 37 height 14
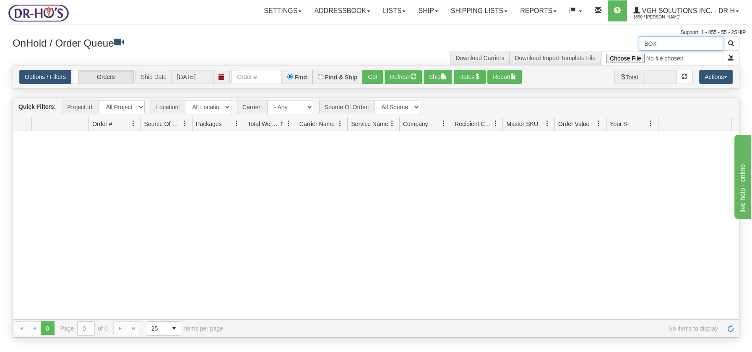
drag, startPoint x: 664, startPoint y: 38, endPoint x: 597, endPoint y: 40, distance: 66.3
click at [599, 40] on div "BOX Download Carriers Download Import Template File" at bounding box center [561, 50] width 370 height 29
click at [390, 75] on button "Refresh" at bounding box center [403, 77] width 37 height 14
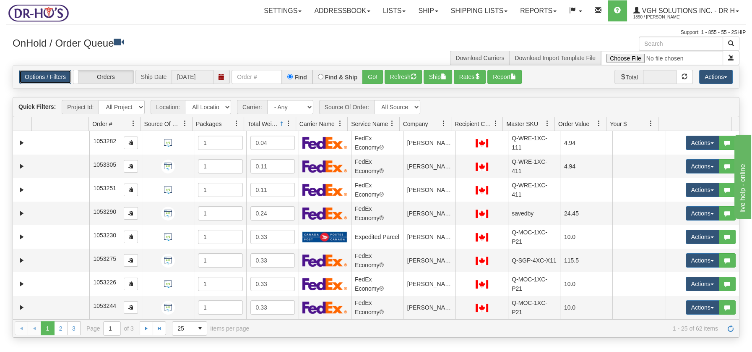
drag, startPoint x: 54, startPoint y: 77, endPoint x: 49, endPoint y: 81, distance: 5.6
click at [54, 77] on link "Options / Filters" at bounding box center [45, 77] width 52 height 14
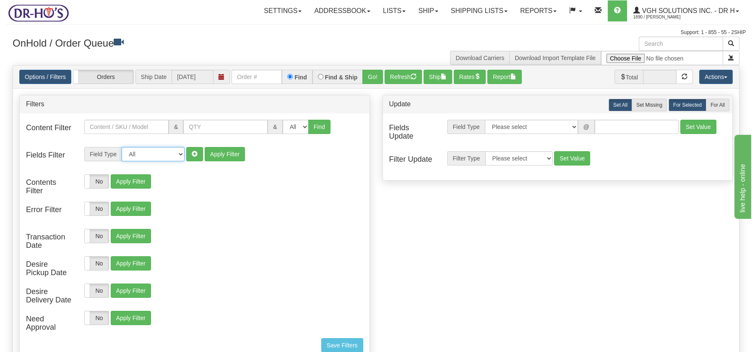
click at [182, 156] on select "All Contact Person Company Country Country & State/Province City Zip / Postal S…" at bounding box center [153, 154] width 63 height 14
select select "94"
click at [122, 147] on select "All Contact Person Company Country Country & State/Province City Zip / Postal S…" at bounding box center [153, 154] width 63 height 14
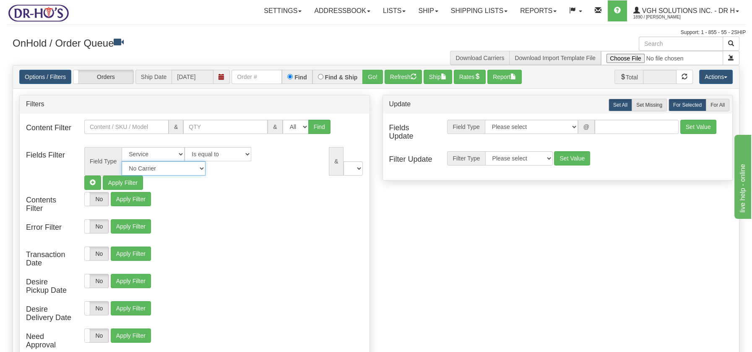
drag, startPoint x: 324, startPoint y: 154, endPoint x: 318, endPoint y: 154, distance: 6.3
click at [206, 161] on select "No Carrier FedEx UPS Purolator Canpar Canada Post BeSwyft Kindersley. Day & [PE…" at bounding box center [164, 168] width 84 height 14
select select "2"
click at [206, 161] on select "No Carrier FedEx UPS Purolator Canpar Canada Post BeSwyft Kindersley. Day & [PE…" at bounding box center [164, 168] width 84 height 14
click at [361, 169] on select "US -> US - 70 - FedEx 1 Day® Freight US -> US - 03 - FedEx 2 Day® US -> US - 49…" at bounding box center [321, 168] width 84 height 14
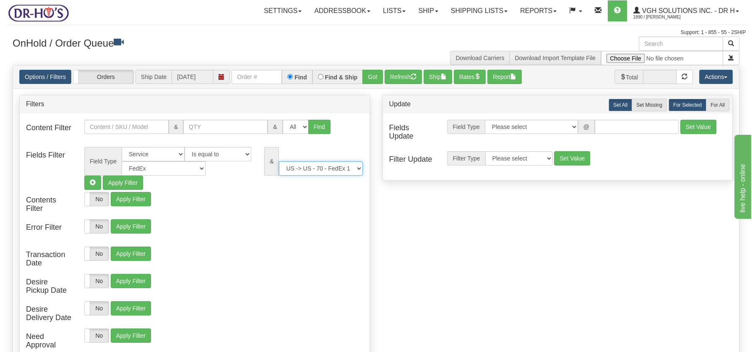
select select "05"
click at [279, 161] on select "US -> US - 70 - FedEx 1 Day® Freight US -> US - 03 - FedEx 2 Day® US -> US - 49…" at bounding box center [321, 168] width 84 height 14
click at [119, 179] on button "Apply Filter" at bounding box center [123, 182] width 40 height 14
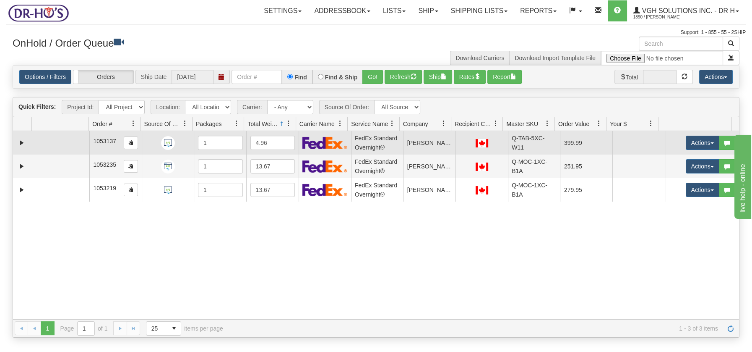
click at [67, 144] on td at bounding box center [60, 142] width 57 height 23
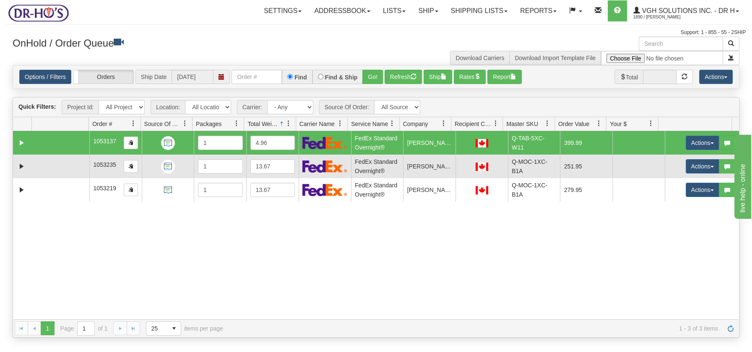
click at [64, 165] on td at bounding box center [60, 165] width 57 height 23
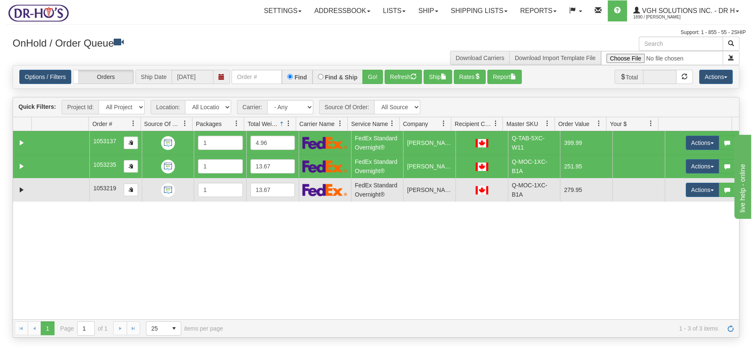
click at [62, 191] on td at bounding box center [60, 189] width 57 height 23
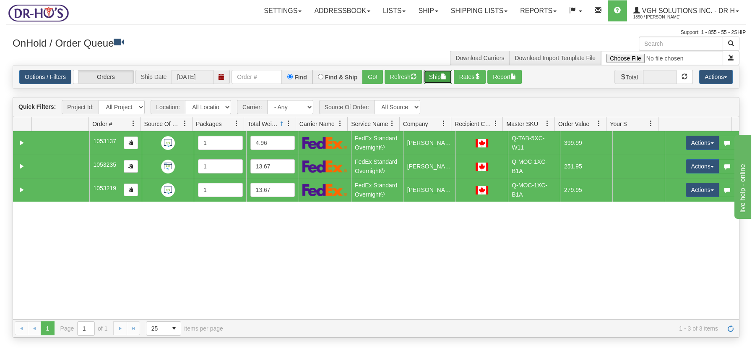
click at [442, 73] on button "Ship" at bounding box center [438, 77] width 29 height 14
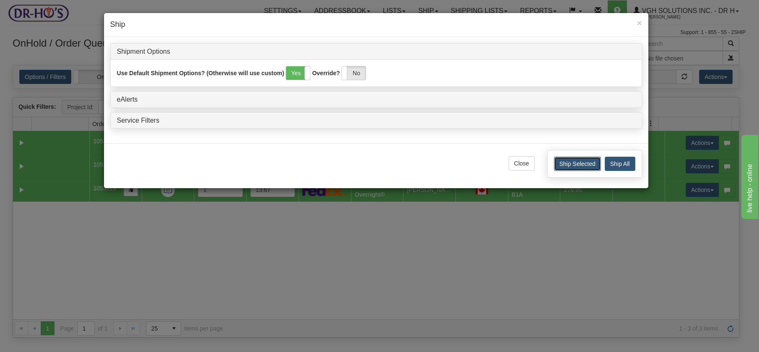
click at [571, 161] on button "Ship Selected" at bounding box center [577, 163] width 47 height 14
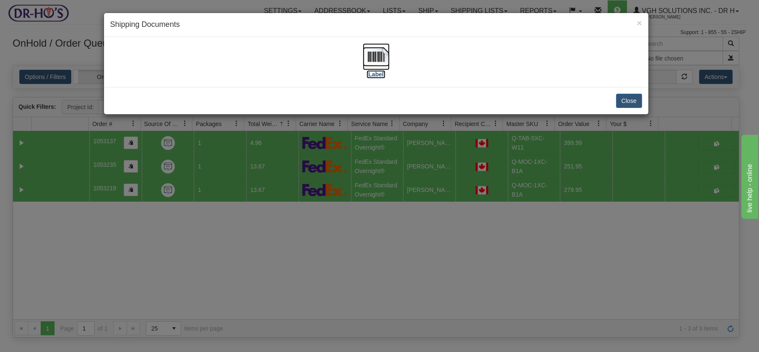
click at [376, 59] on img at bounding box center [376, 56] width 27 height 27
click at [628, 96] on button "Close" at bounding box center [629, 101] width 26 height 14
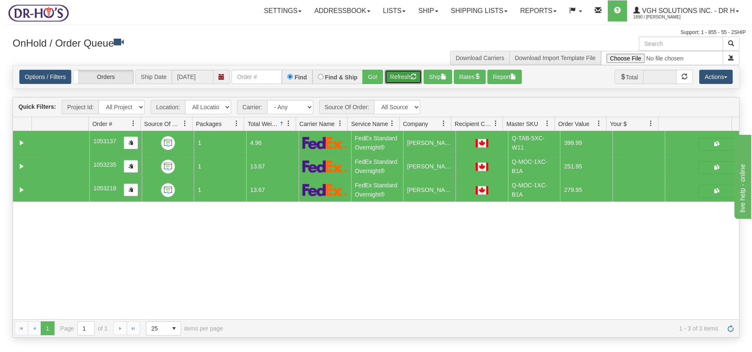
click at [404, 76] on button "Refresh" at bounding box center [403, 77] width 37 height 14
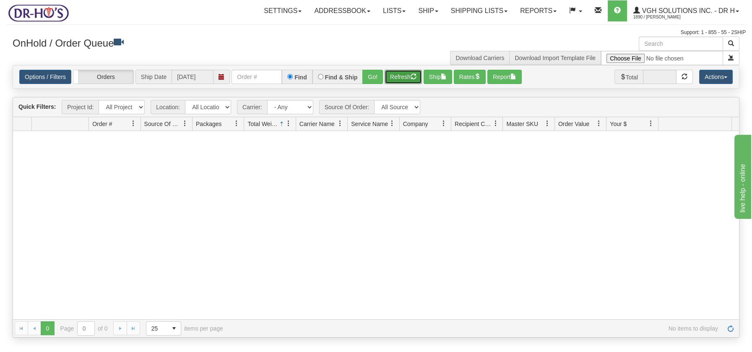
click at [409, 76] on button "Refresh" at bounding box center [403, 77] width 37 height 14
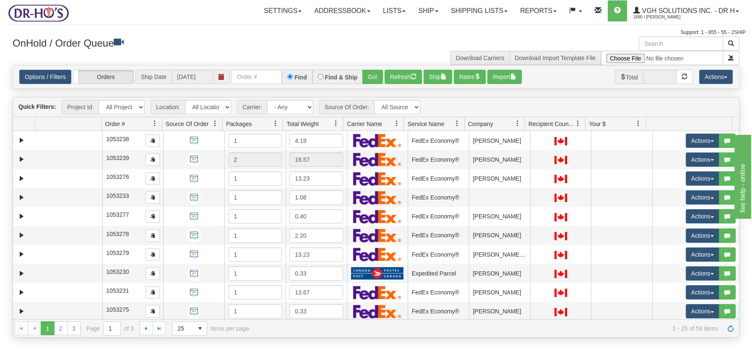
click at [336, 123] on span at bounding box center [336, 123] width 7 height 7
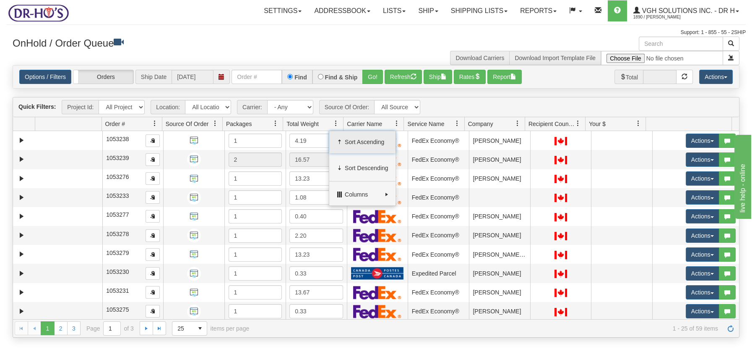
click at [355, 138] on span "Sort Ascending" at bounding box center [367, 142] width 44 height 8
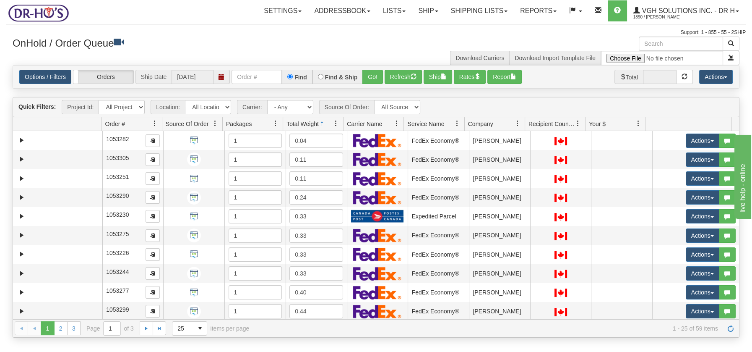
click at [334, 124] on span at bounding box center [336, 123] width 7 height 7
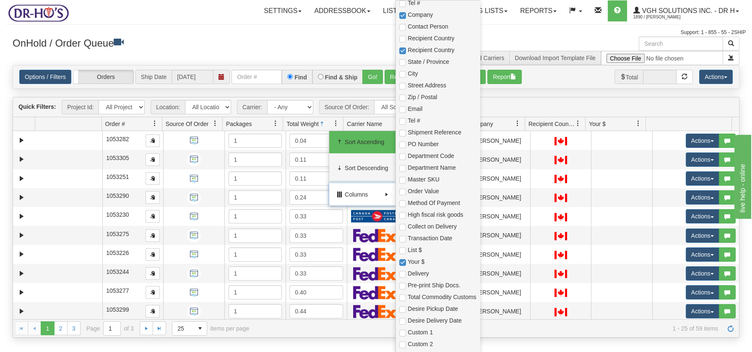
scroll to position [237, 0]
click at [406, 178] on input "checkbox" at bounding box center [402, 181] width 7 height 7
checkbox input "true"
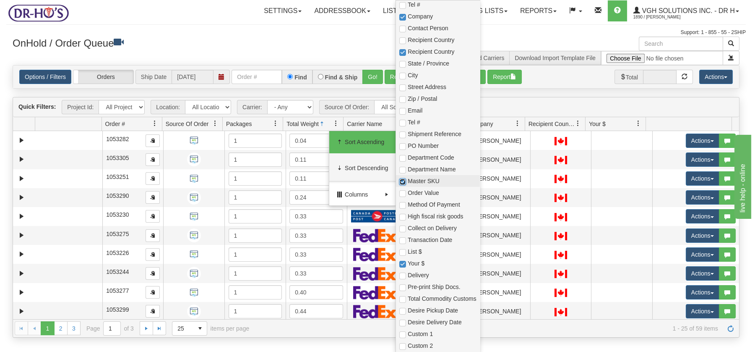
checkbox input "true"
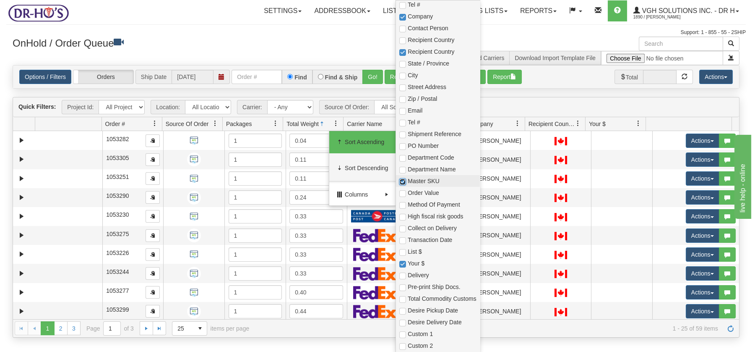
checkbox input "true"
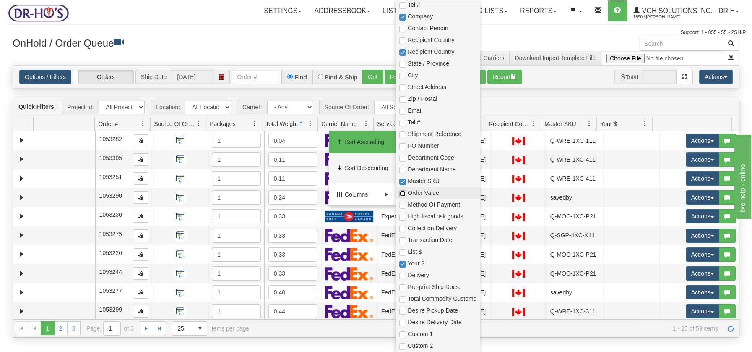
click at [404, 192] on input "checkbox" at bounding box center [402, 193] width 7 height 7
checkbox input "true"
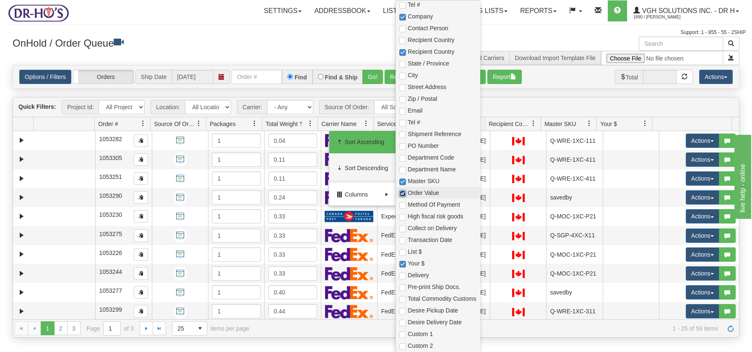
checkbox input "true"
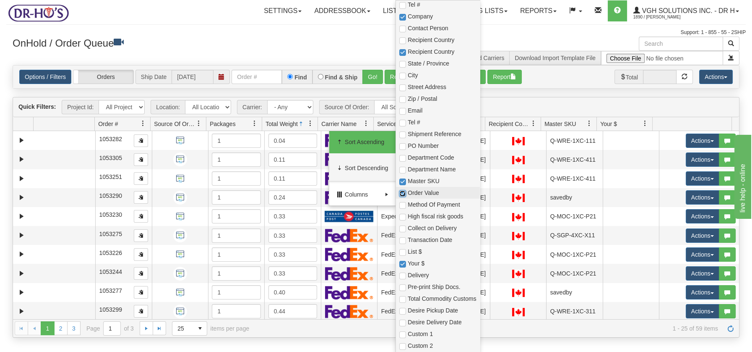
checkbox input "true"
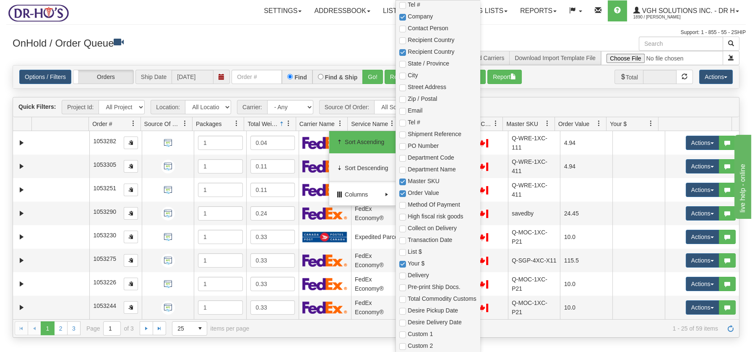
click at [242, 23] on div at bounding box center [376, 23] width 740 height 0
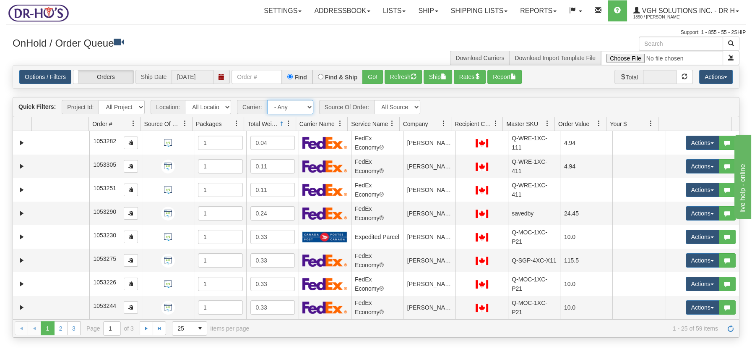
click at [309, 110] on select "- Any - Has NO carrier assigned - Has a carrier assigned FedEx Canada Post" at bounding box center [290, 107] width 46 height 14
select select "20"
click at [267, 100] on select "- Any - Has NO carrier assigned - Has a carrier assigned FedEx Canada Post" at bounding box center [290, 107] width 46 height 14
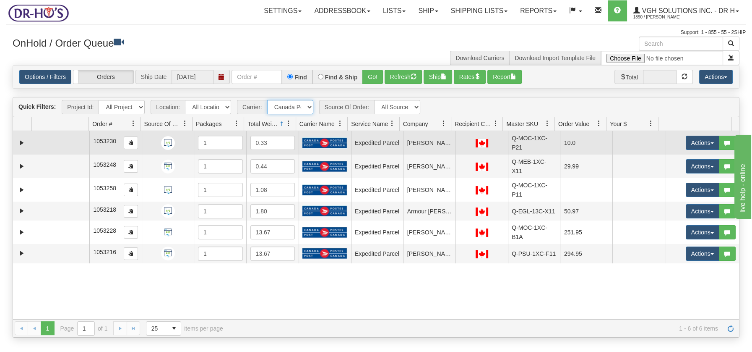
click at [68, 148] on td at bounding box center [60, 142] width 57 height 23
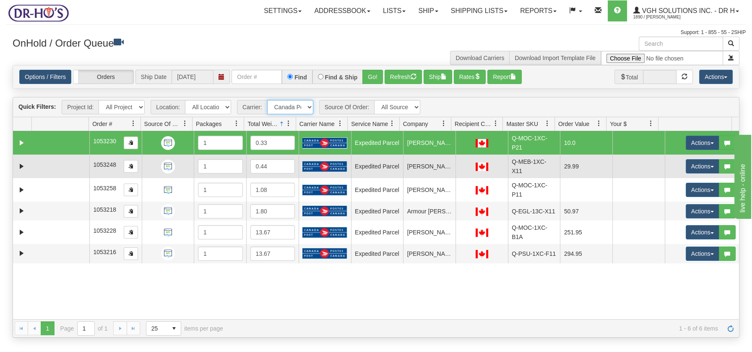
click at [67, 160] on td at bounding box center [60, 165] width 57 height 23
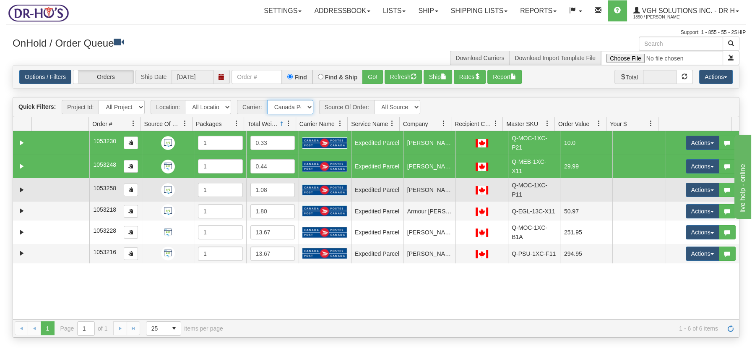
click at [67, 190] on td at bounding box center [60, 189] width 57 height 23
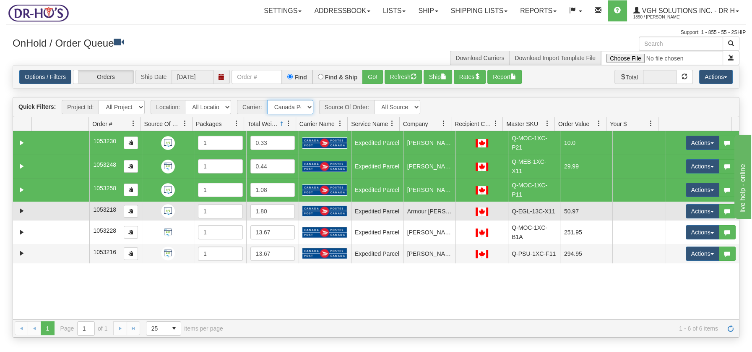
click at [65, 208] on td at bounding box center [60, 210] width 57 height 19
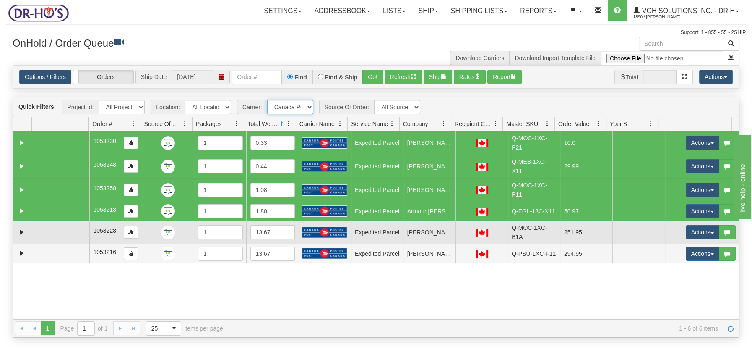
click at [66, 229] on td at bounding box center [60, 231] width 57 height 23
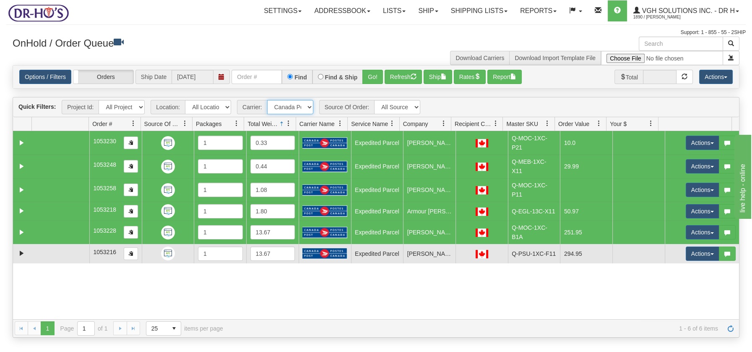
click at [68, 247] on td at bounding box center [60, 253] width 57 height 19
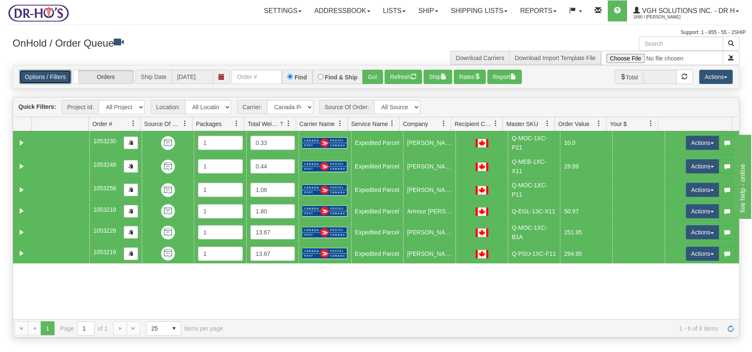
click at [54, 76] on link "Options / Filters" at bounding box center [45, 77] width 52 height 14
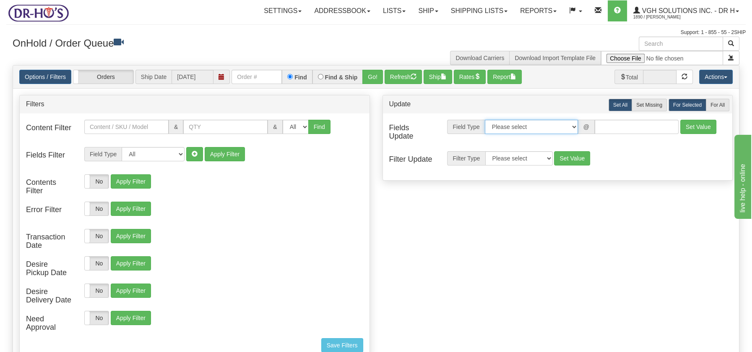
click at [572, 125] on select "Please select Contact Person Company Country Country & State/Province City Zip …" at bounding box center [531, 127] width 93 height 14
select select "94"
click at [485, 120] on select "Please select Contact Person Company Country Country & State/Province City Zip …" at bounding box center [531, 127] width 93 height 14
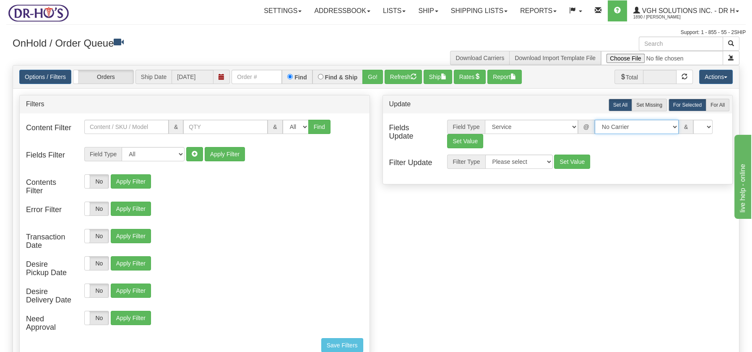
drag, startPoint x: 667, startPoint y: 122, endPoint x: 665, endPoint y: 128, distance: 6.0
click at [667, 122] on select "No Carrier FedEx UPS Purolator Canpar Canada Post BeSwyft Kindersley. Day & [PE…" at bounding box center [637, 127] width 84 height 14
select select "2"
click at [595, 120] on select "No Carrier FedEx UPS Purolator Canpar Canada Post BeSwyft Kindersley. Day & [PE…" at bounding box center [637, 127] width 84 height 14
click at [723, 127] on select "US -> US - 70 - FedEx 1 Day® Freight US -> US - 03 - FedEx 2 Day® US -> US - 49…" at bounding box center [684, 127] width 84 height 14
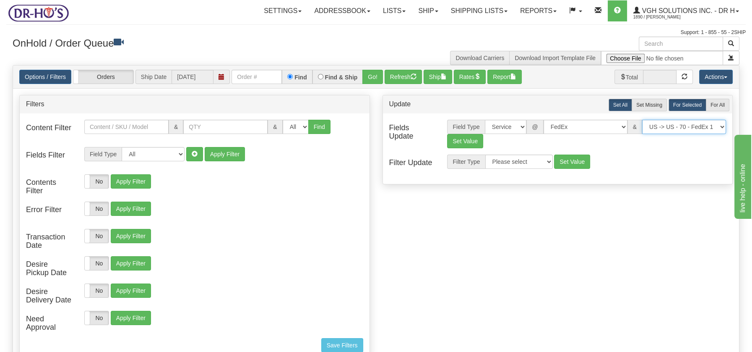
select select "20"
click at [642, 120] on select "US -> US - 70 - FedEx 1 Day® Freight US -> US - 03 - FedEx 2 Day® US -> US - 49…" at bounding box center [684, 127] width 84 height 14
click at [469, 143] on button "Set Value" at bounding box center [465, 141] width 36 height 14
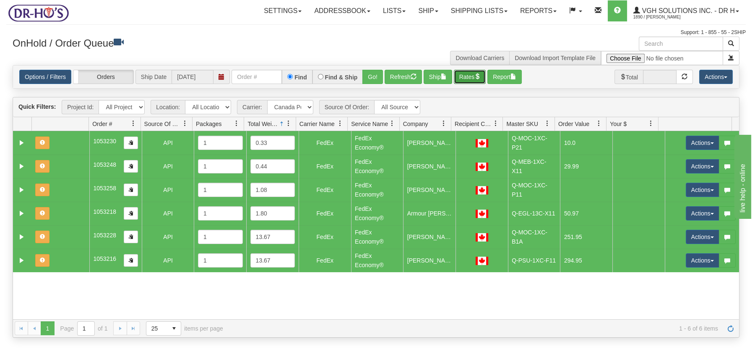
click at [476, 73] on button "Rates" at bounding box center [470, 77] width 32 height 14
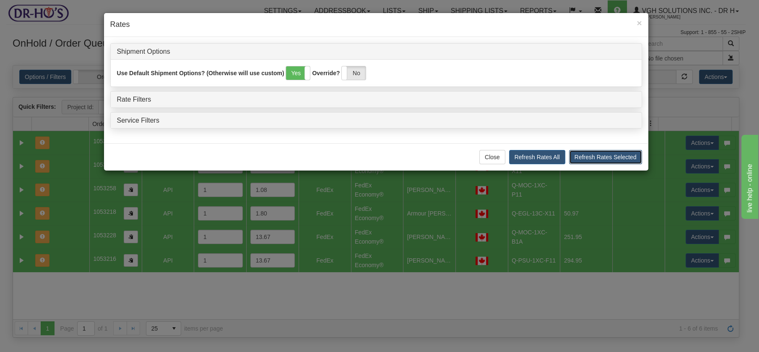
click at [602, 155] on button "Refresh Rates Selected" at bounding box center [605, 157] width 73 height 14
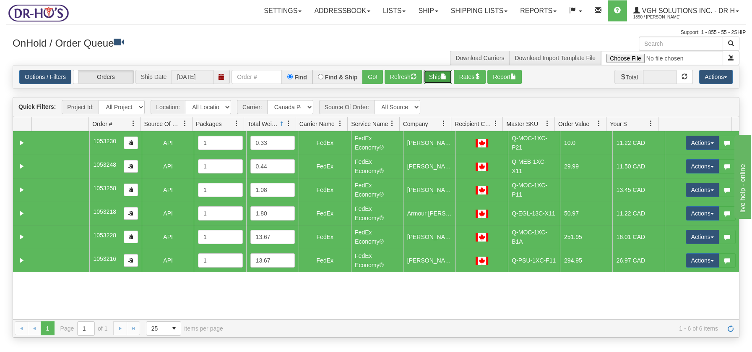
click at [444, 75] on span "button" at bounding box center [444, 76] width 6 height 6
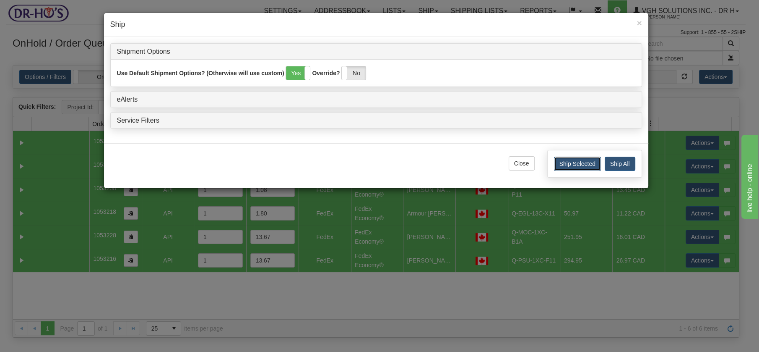
click at [582, 158] on button "Ship Selected" at bounding box center [577, 163] width 47 height 14
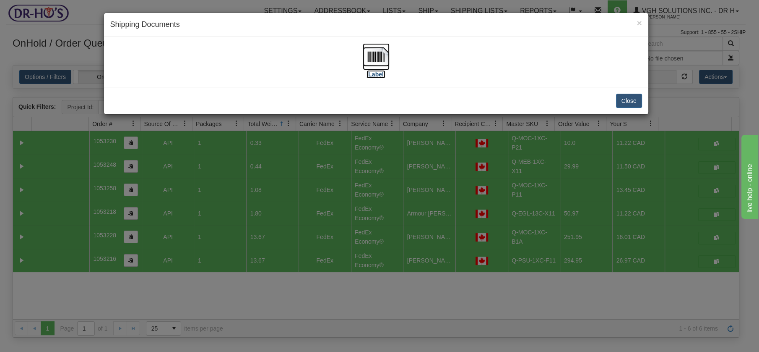
click at [373, 57] on img at bounding box center [376, 56] width 27 height 27
click at [628, 93] on div "Close" at bounding box center [376, 100] width 544 height 27
click at [631, 100] on button "Close" at bounding box center [629, 101] width 26 height 14
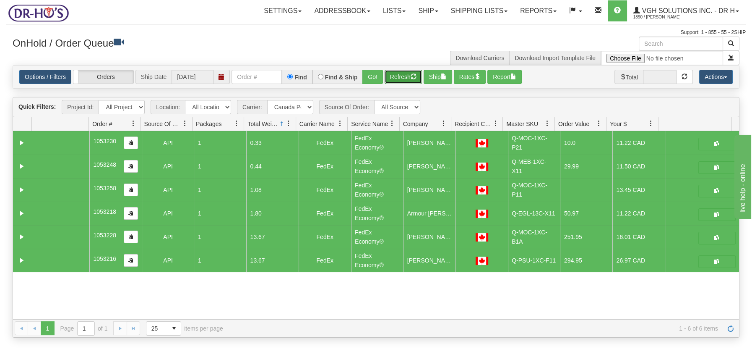
click at [409, 76] on button "Refresh" at bounding box center [403, 77] width 37 height 14
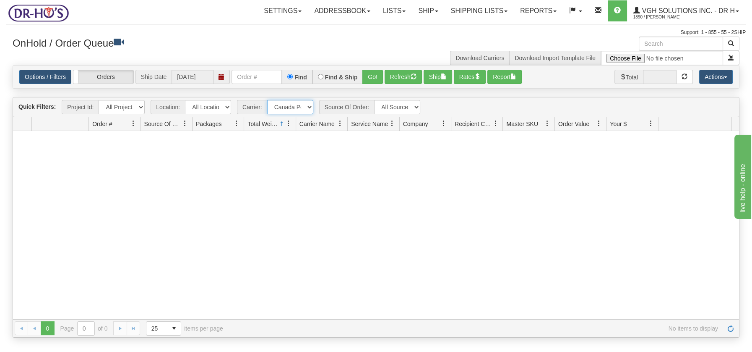
click at [308, 109] on select "- Any - Has NO carrier assigned - Has a carrier assigned FedEx Canada Post" at bounding box center [290, 107] width 46 height 14
select select "2"
click at [267, 100] on select "- Any - Has NO carrier assigned - Has a carrier assigned FedEx Canada Post" at bounding box center [290, 107] width 46 height 14
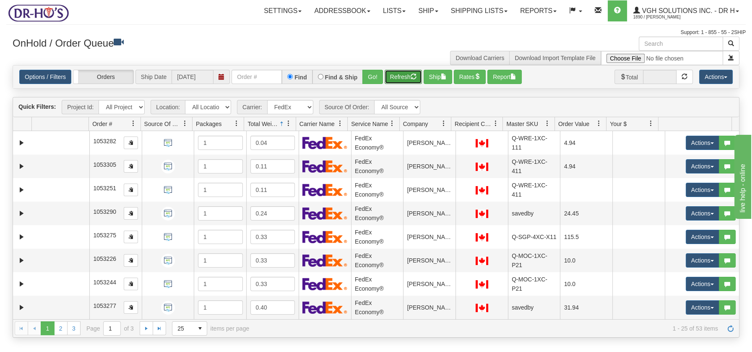
click at [404, 78] on button "Refresh" at bounding box center [403, 77] width 37 height 14
click at [200, 328] on span "select" at bounding box center [199, 327] width 13 height 13
click at [182, 310] on span "100" at bounding box center [181, 314] width 10 height 8
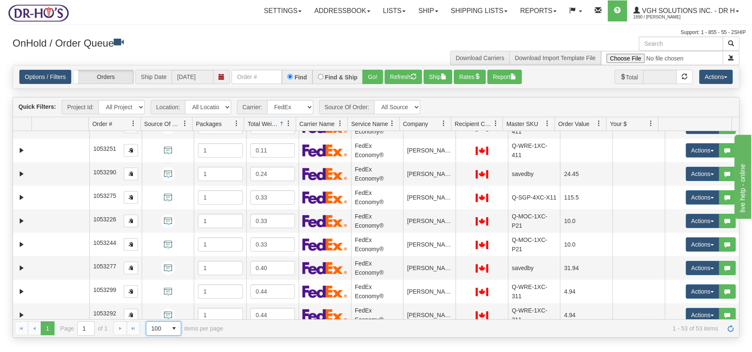
scroll to position [0, 0]
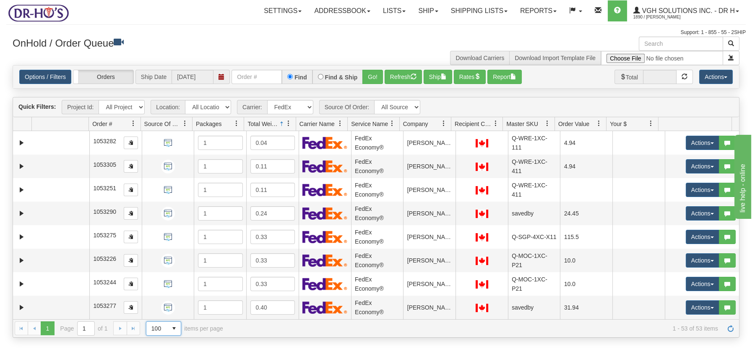
click at [340, 122] on span at bounding box center [340, 123] width 7 height 7
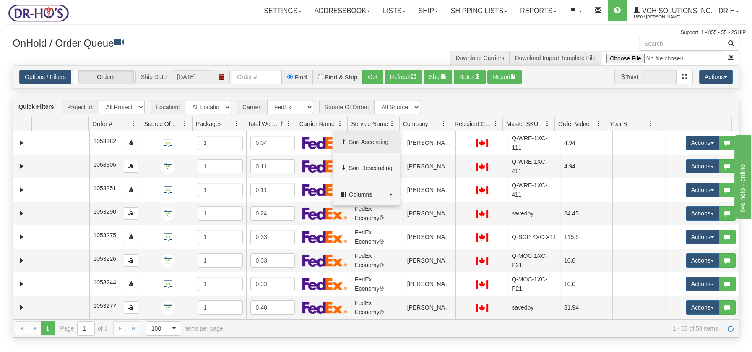
click at [379, 141] on span "Sort Ascending" at bounding box center [371, 142] width 44 height 8
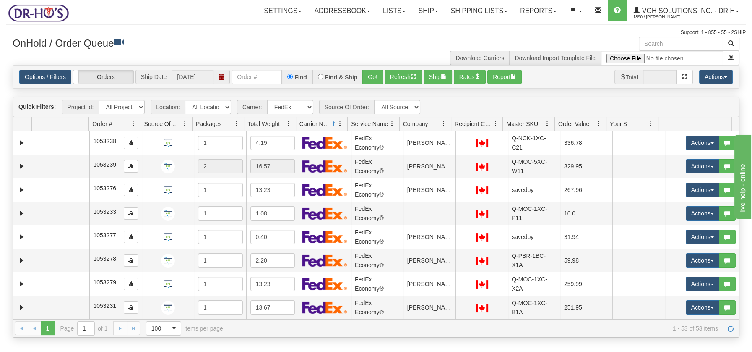
click at [339, 122] on span at bounding box center [340, 123] width 7 height 7
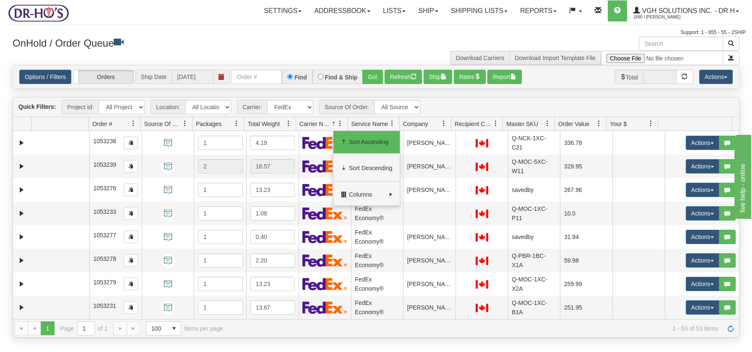
click at [354, 46] on h3 "OnHold / Order Queue" at bounding box center [191, 42] width 357 height 12
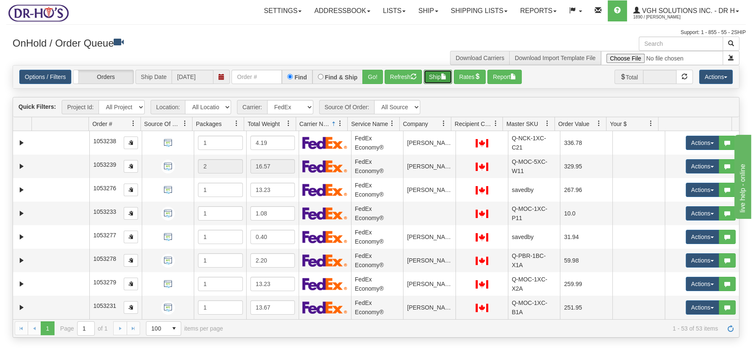
click at [440, 76] on button "Ship" at bounding box center [438, 77] width 29 height 14
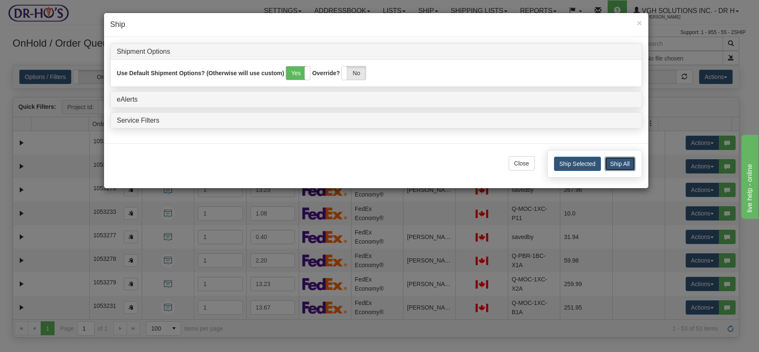
click at [623, 164] on button "Ship All" at bounding box center [620, 163] width 31 height 14
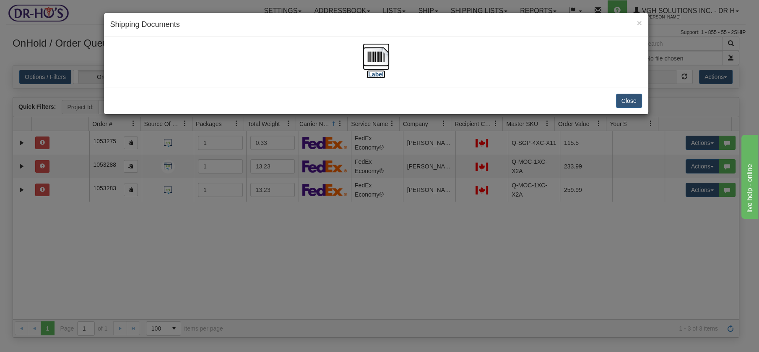
click at [374, 62] on img at bounding box center [376, 56] width 27 height 27
click at [627, 97] on button "Close" at bounding box center [629, 101] width 26 height 14
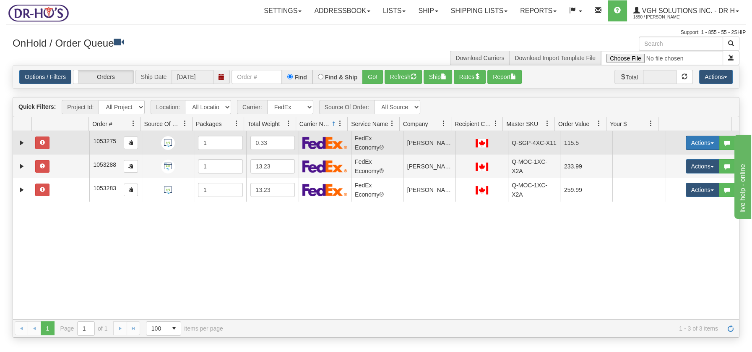
click at [705, 143] on button "Actions" at bounding box center [703, 142] width 34 height 14
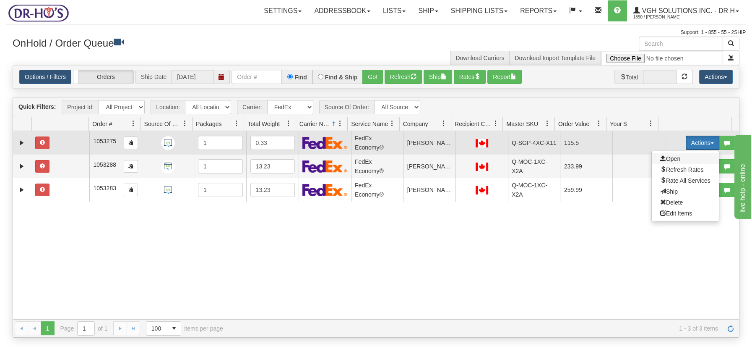
click at [662, 157] on span "Open" at bounding box center [670, 158] width 20 height 7
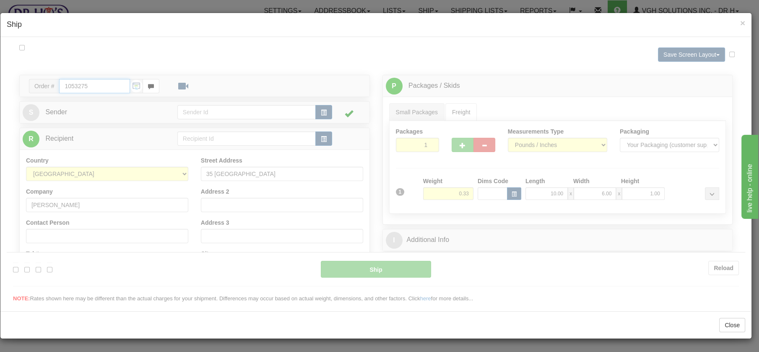
type input "20"
type input "09:00"
type input "16:00"
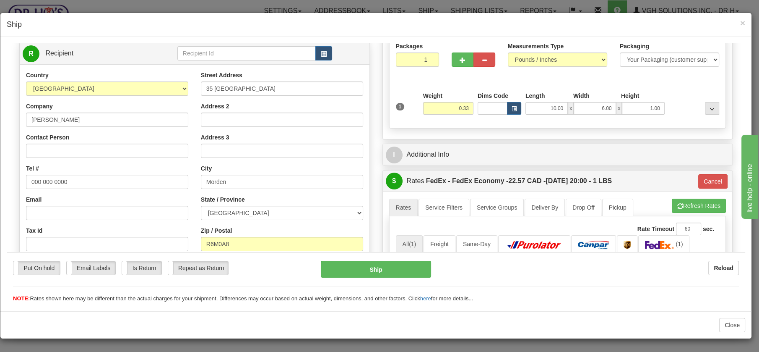
scroll to position [94, 0]
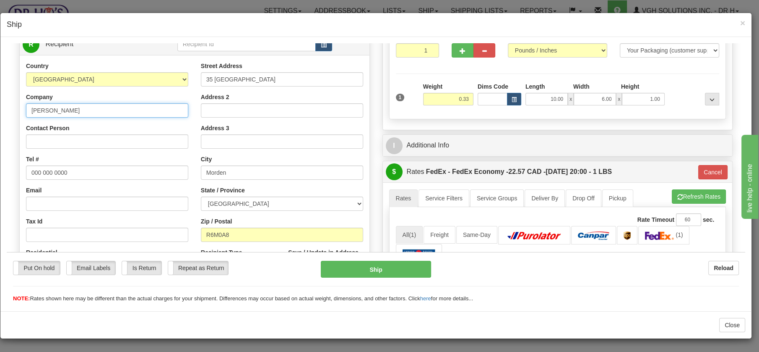
drag, startPoint x: 83, startPoint y: 112, endPoint x: 3, endPoint y: 103, distance: 81.4
click at [7, 103] on html "Please wait... Attention! Ok Add to Bidding... Preview Custom Documents Preview…" at bounding box center [376, 77] width 739 height 259
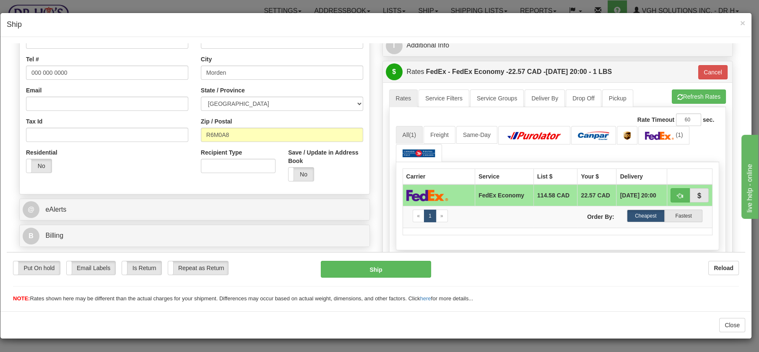
scroll to position [199, 0]
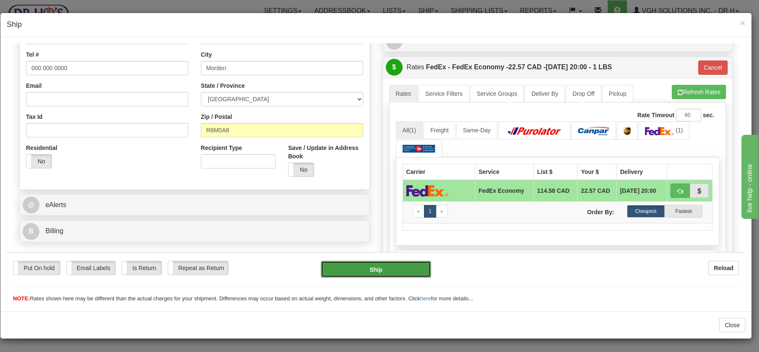
click at [383, 265] on button "Ship" at bounding box center [376, 268] width 110 height 17
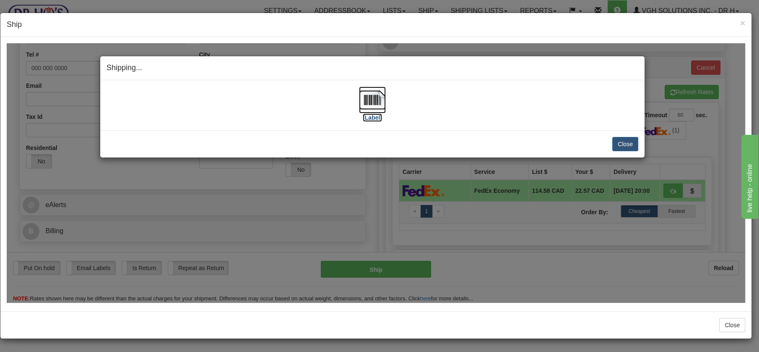
click at [370, 98] on img at bounding box center [372, 99] width 27 height 27
click at [623, 138] on button "Close" at bounding box center [625, 143] width 26 height 14
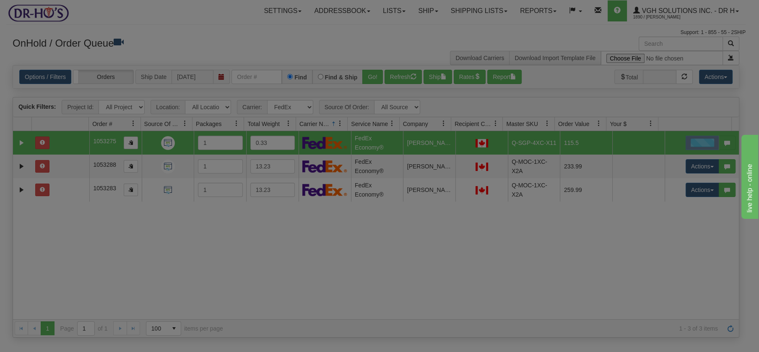
scroll to position [0, 0]
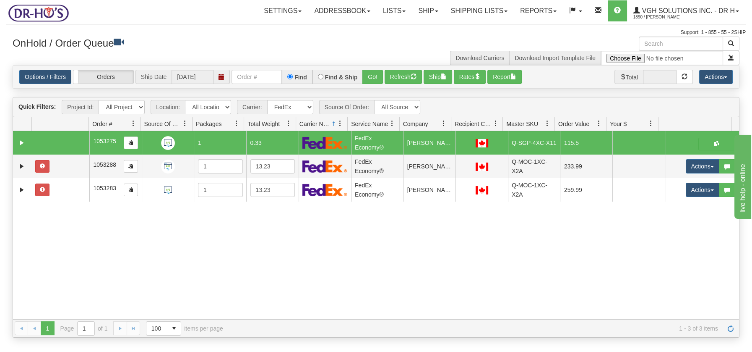
click at [317, 275] on div "31751115 Markham 91434872 0 1053275 1 0.33 FedEx Economy® Pravesh Dhanjee DR-HO…" at bounding box center [376, 225] width 726 height 188
click at [407, 75] on button "Refresh" at bounding box center [403, 77] width 37 height 14
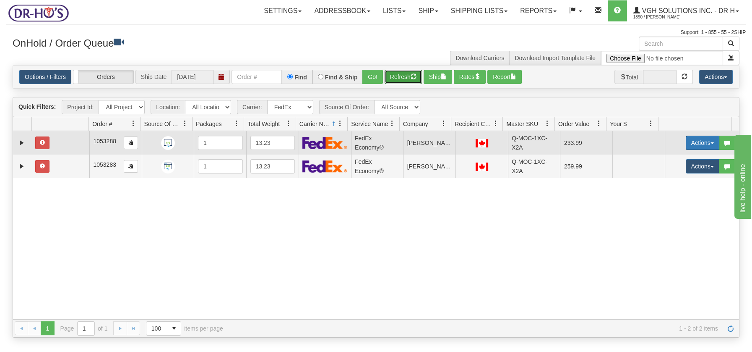
click at [711, 143] on span "button" at bounding box center [712, 143] width 3 height 2
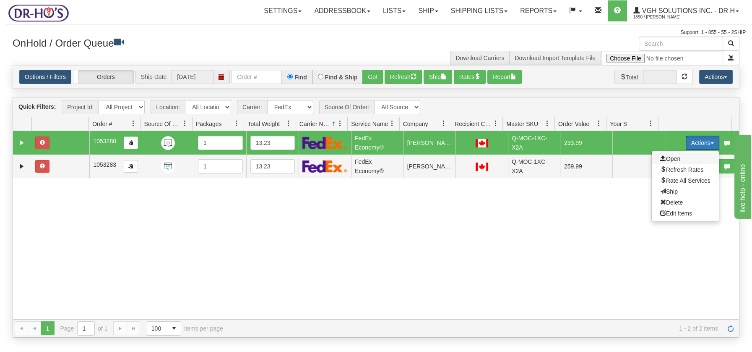
click at [664, 155] on span "Open" at bounding box center [670, 158] width 20 height 7
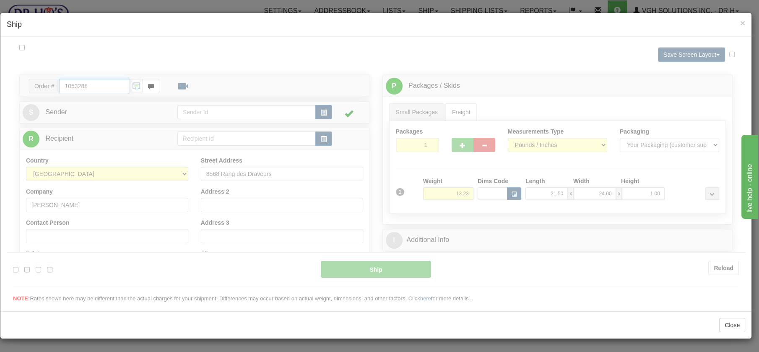
type input "20"
type input "09:00"
type input "16:00"
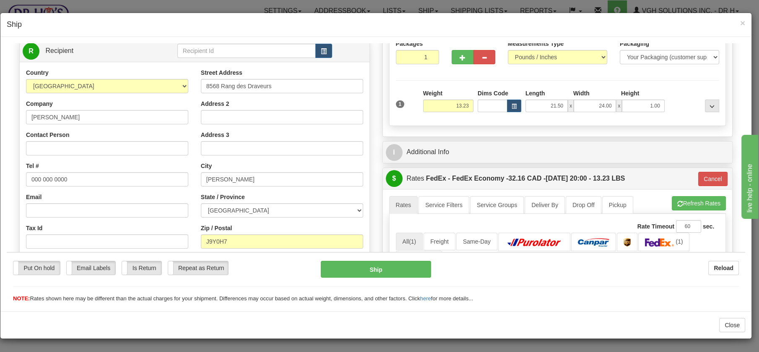
scroll to position [87, 0]
drag, startPoint x: 83, startPoint y: 115, endPoint x: 17, endPoint y: 115, distance: 65.4
click at [18, 115] on div "Order # 1053288 S" at bounding box center [194, 172] width 363 height 370
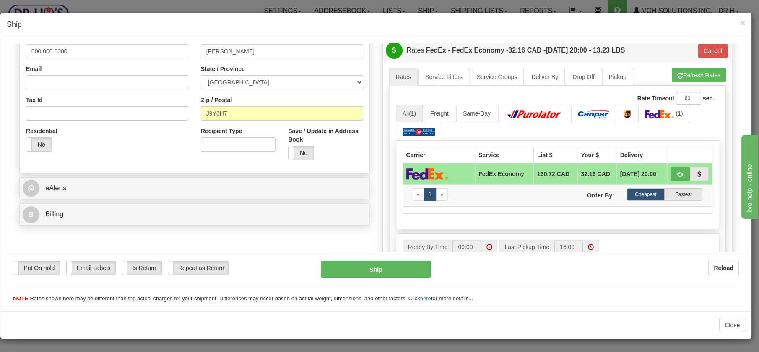
scroll to position [228, 0]
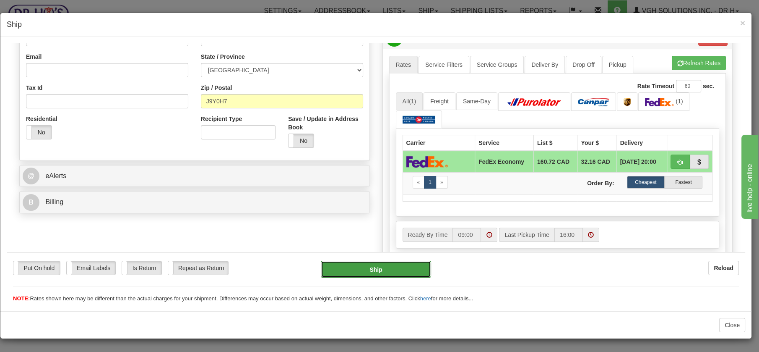
click at [373, 270] on button "Ship" at bounding box center [376, 268] width 110 height 17
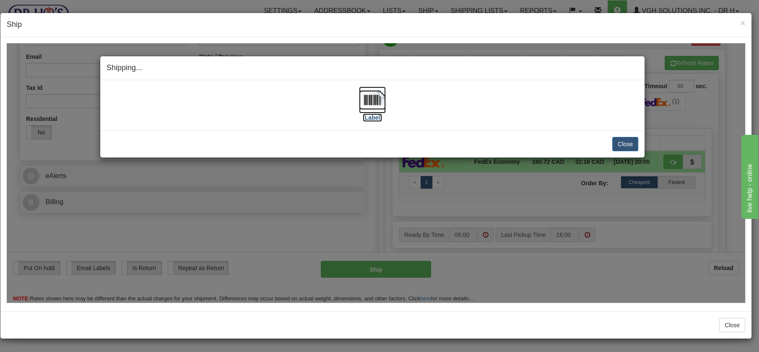
click at [375, 96] on img at bounding box center [372, 99] width 27 height 27
click at [623, 145] on button "Close" at bounding box center [625, 143] width 26 height 14
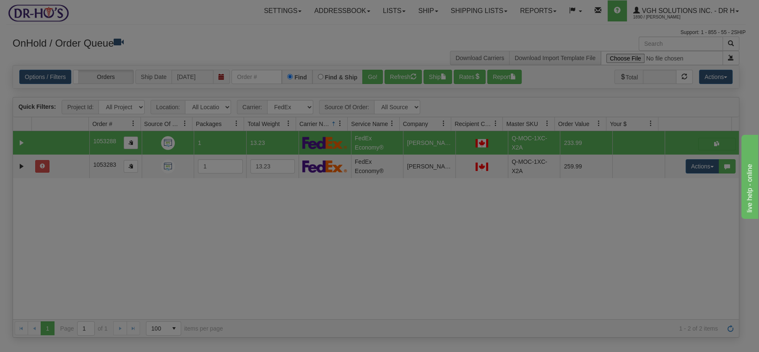
scroll to position [0, 0]
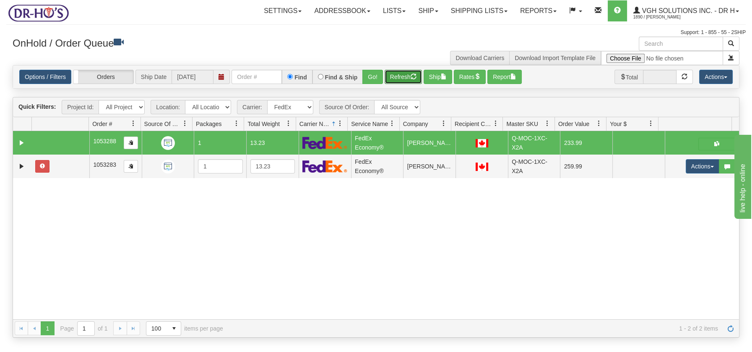
click at [399, 73] on button "Refresh" at bounding box center [403, 77] width 37 height 14
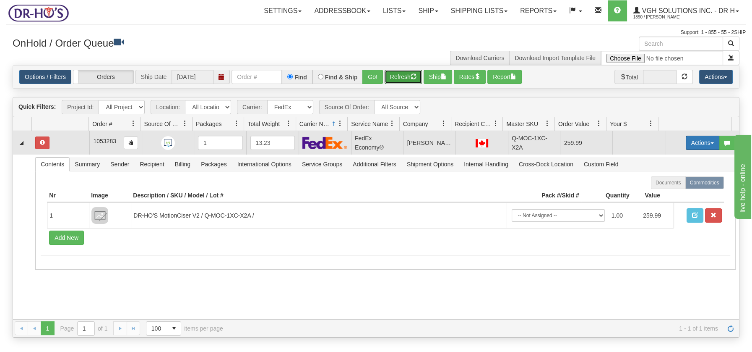
click at [711, 143] on span "button" at bounding box center [712, 143] width 3 height 2
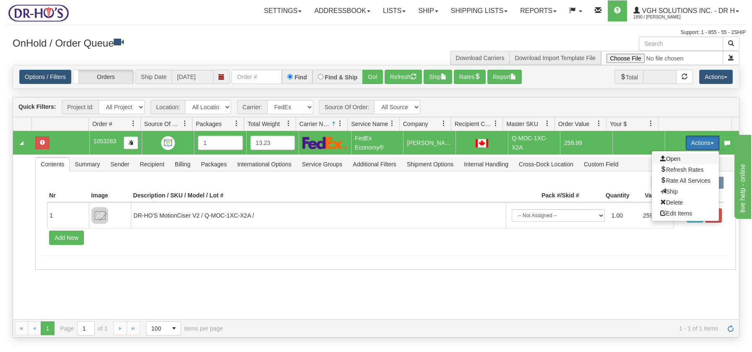
click at [664, 160] on span "Open" at bounding box center [670, 158] width 20 height 7
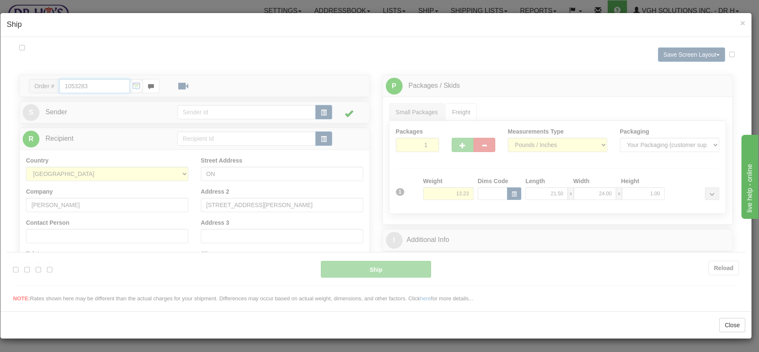
type input "20"
type input "09:00"
type input "16:00"
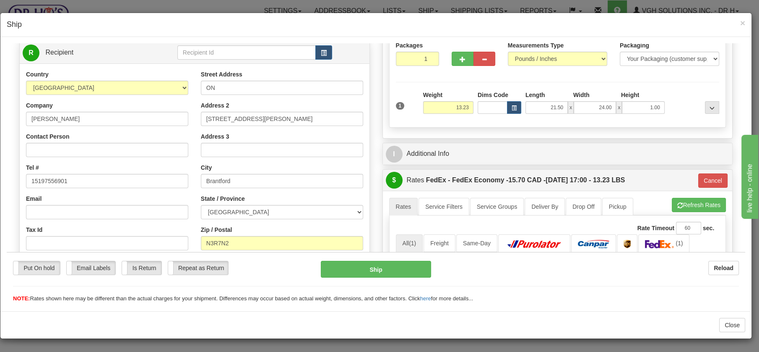
scroll to position [87, 0]
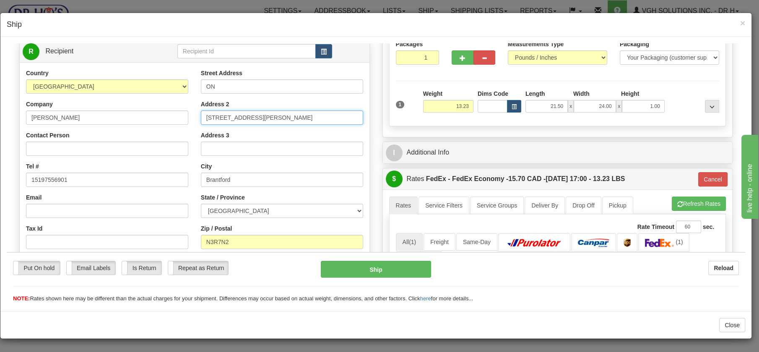
drag, startPoint x: 245, startPoint y: 115, endPoint x: 196, endPoint y: 115, distance: 49.1
click at [196, 115] on div "Street Address ON Address 2 16 Ilona Court Address 3 City Brantford State / Pro…" at bounding box center [282, 181] width 175 height 226
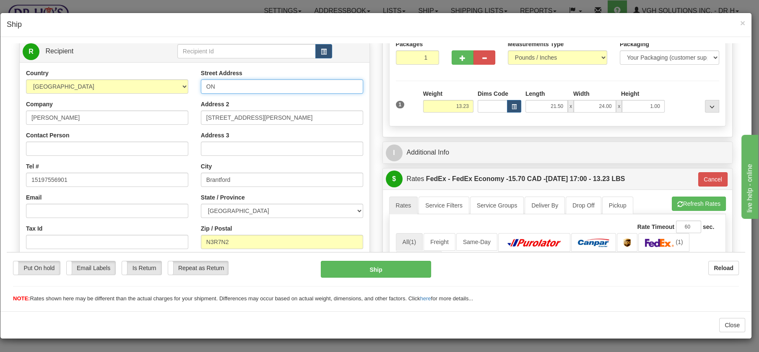
drag, startPoint x: 227, startPoint y: 83, endPoint x: 188, endPoint y: 78, distance: 38.9
click at [188, 78] on div "Country [GEOGRAPHIC_DATA] [GEOGRAPHIC_DATA] [GEOGRAPHIC_DATA] [GEOGRAPHIC_DATA]…" at bounding box center [195, 181] width 350 height 226
paste input "16 Ilona Court"
type input "16 Ilona Court"
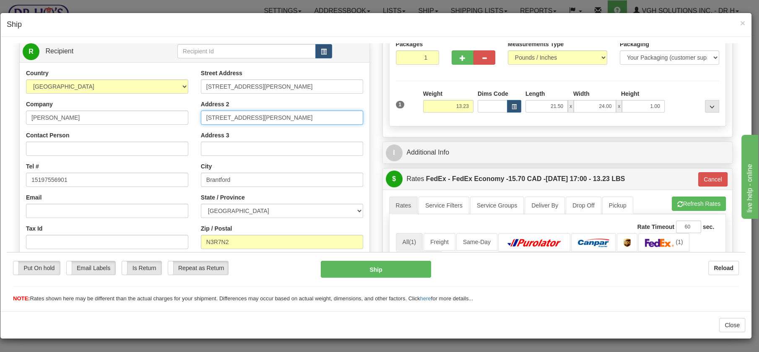
drag, startPoint x: 255, startPoint y: 115, endPoint x: 192, endPoint y: 113, distance: 63.0
click at [192, 113] on div "Country [GEOGRAPHIC_DATA] [GEOGRAPHIC_DATA] [GEOGRAPHIC_DATA] [GEOGRAPHIC_DATA]…" at bounding box center [195, 181] width 350 height 226
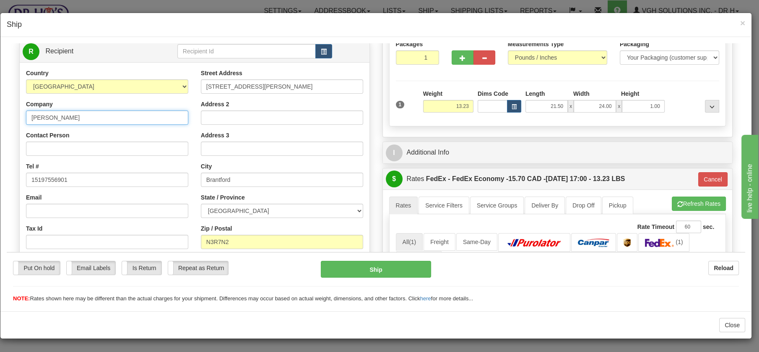
drag, startPoint x: 78, startPoint y: 117, endPoint x: 12, endPoint y: 112, distance: 66.4
click at [12, 113] on div "Please wait... Attention! Ok Add to Bidding... Preview Custom Documents Preview…" at bounding box center [376, 246] width 739 height 581
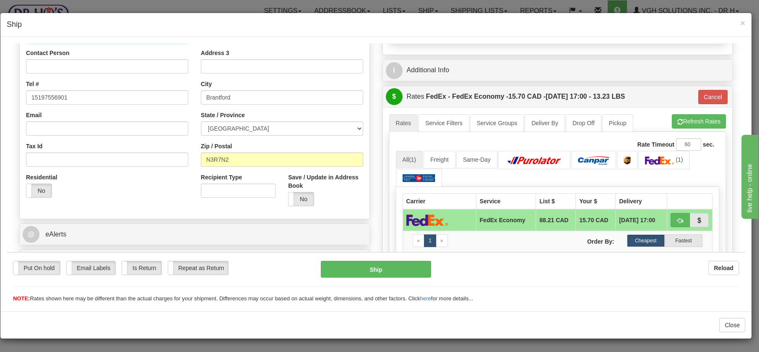
scroll to position [207, 0]
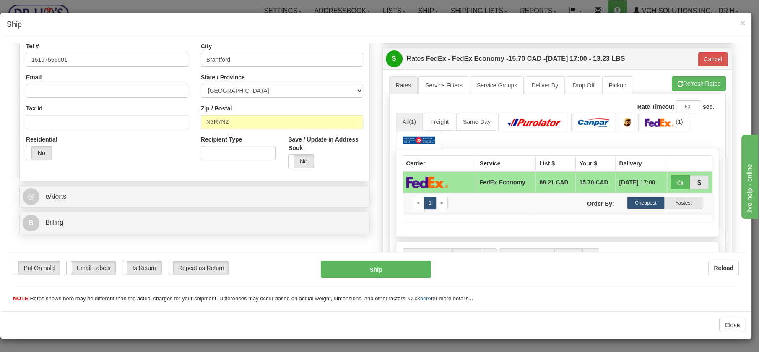
drag, startPoint x: 740, startPoint y: 91, endPoint x: 81, endPoint y: 43, distance: 659.9
click at [368, 262] on button "Ship" at bounding box center [376, 268] width 110 height 17
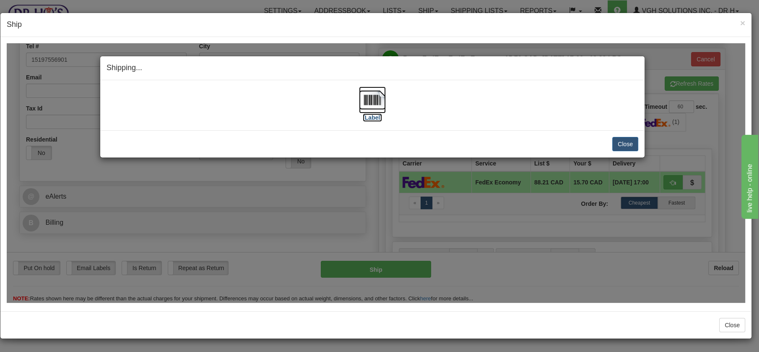
click at [378, 100] on img at bounding box center [372, 99] width 27 height 27
click at [623, 143] on button "Close" at bounding box center [625, 143] width 26 height 14
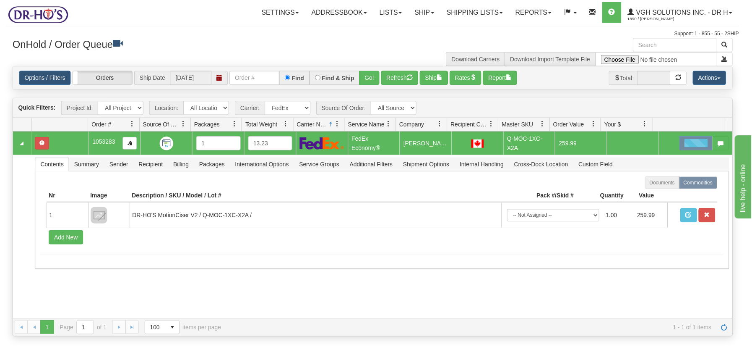
scroll to position [0, 0]
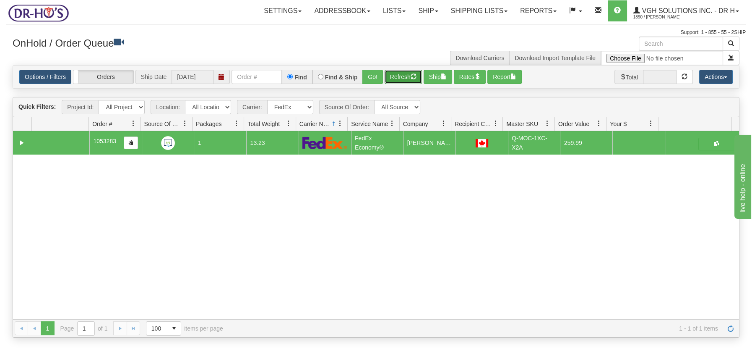
click at [402, 75] on button "Refresh" at bounding box center [403, 77] width 37 height 14
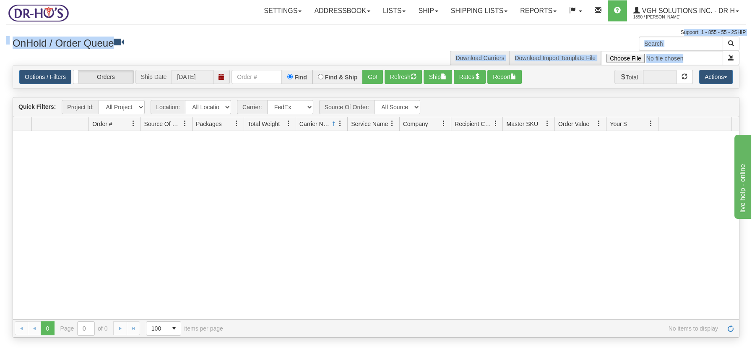
drag, startPoint x: 0, startPoint y: 28, endPoint x: -3, endPoint y: 65, distance: 37.0
click at [0, 65] on html "Toggle navigation Settings Shipping Preferences New Recipients" at bounding box center [376, 176] width 752 height 352
